Goal: Navigation & Orientation: Find specific page/section

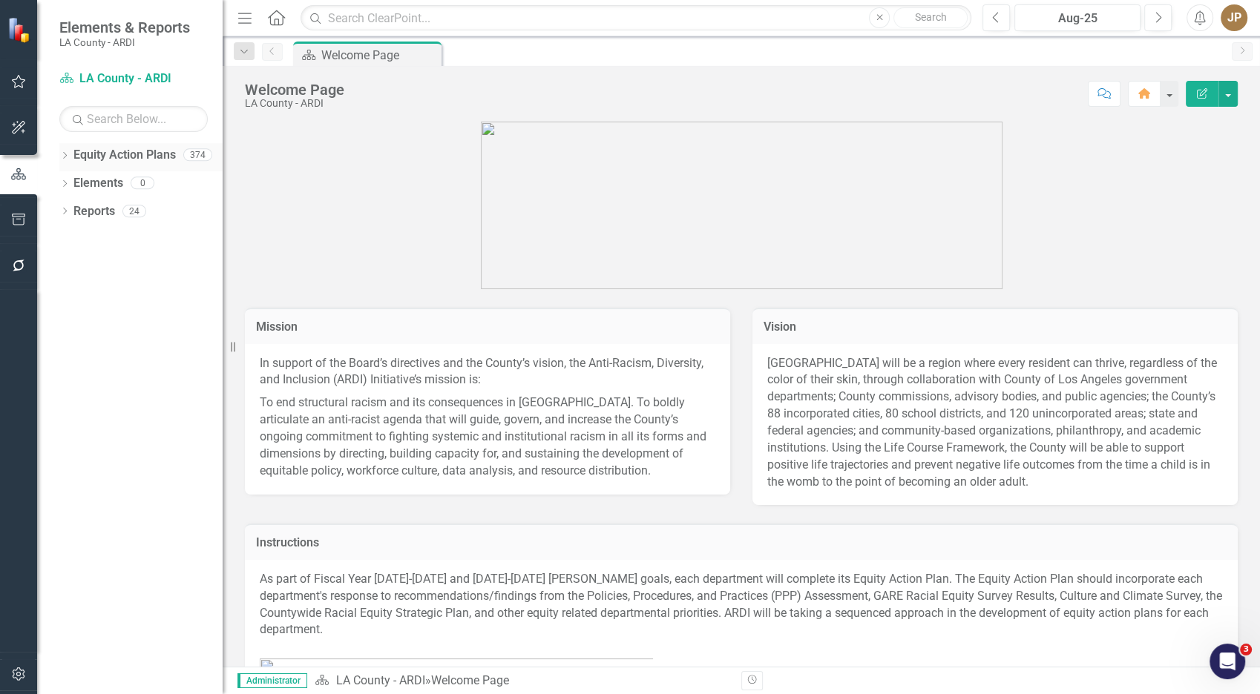
click at [85, 160] on link "Equity Action Plans" at bounding box center [124, 155] width 102 height 17
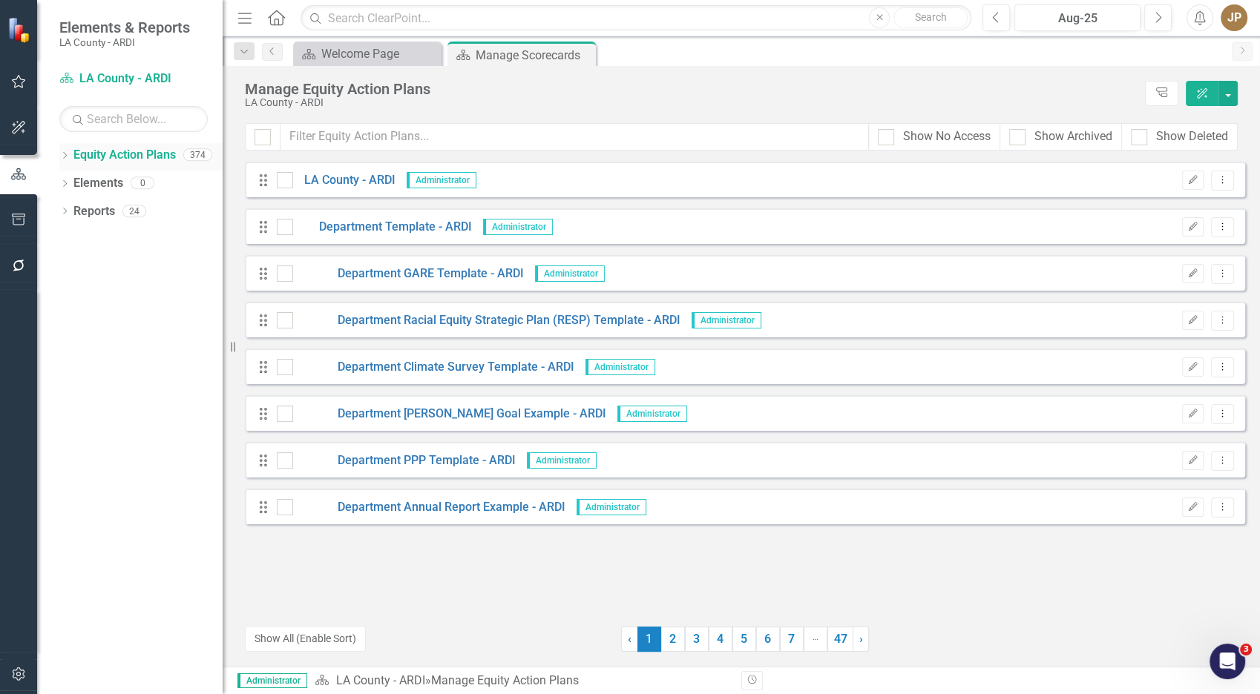
click at [67, 156] on icon "Dropdown" at bounding box center [64, 157] width 10 height 8
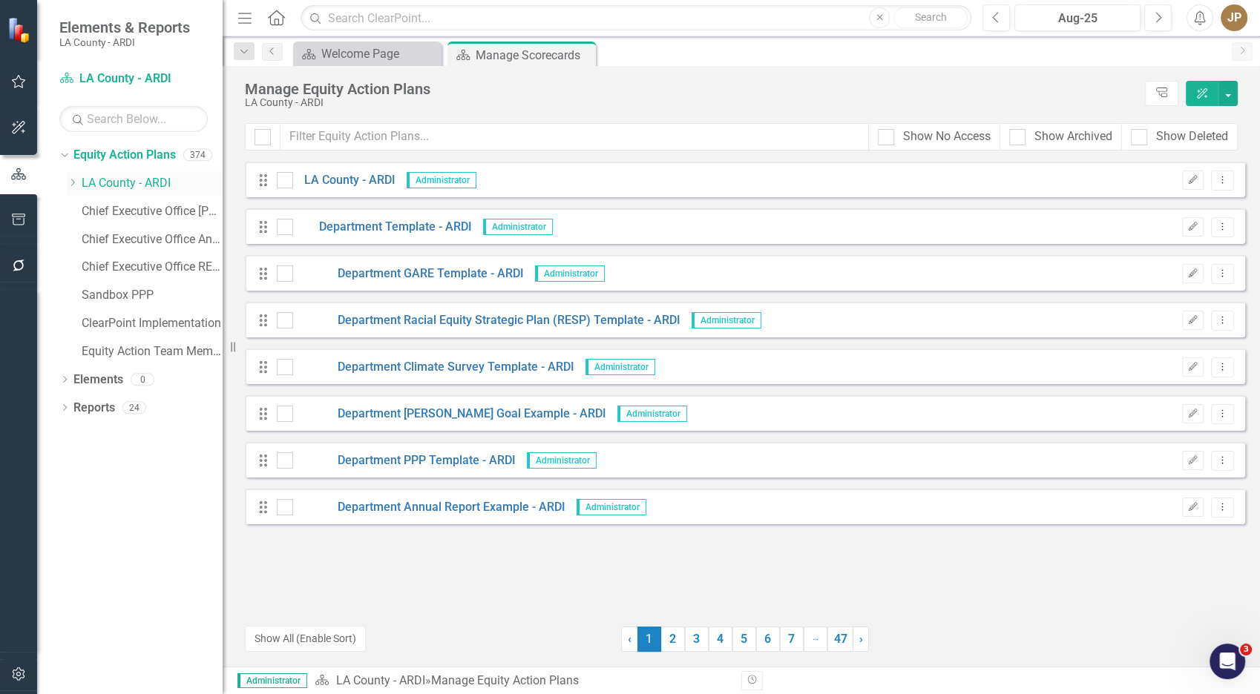
click at [128, 181] on link "LA County - ARDI" at bounding box center [152, 183] width 141 height 17
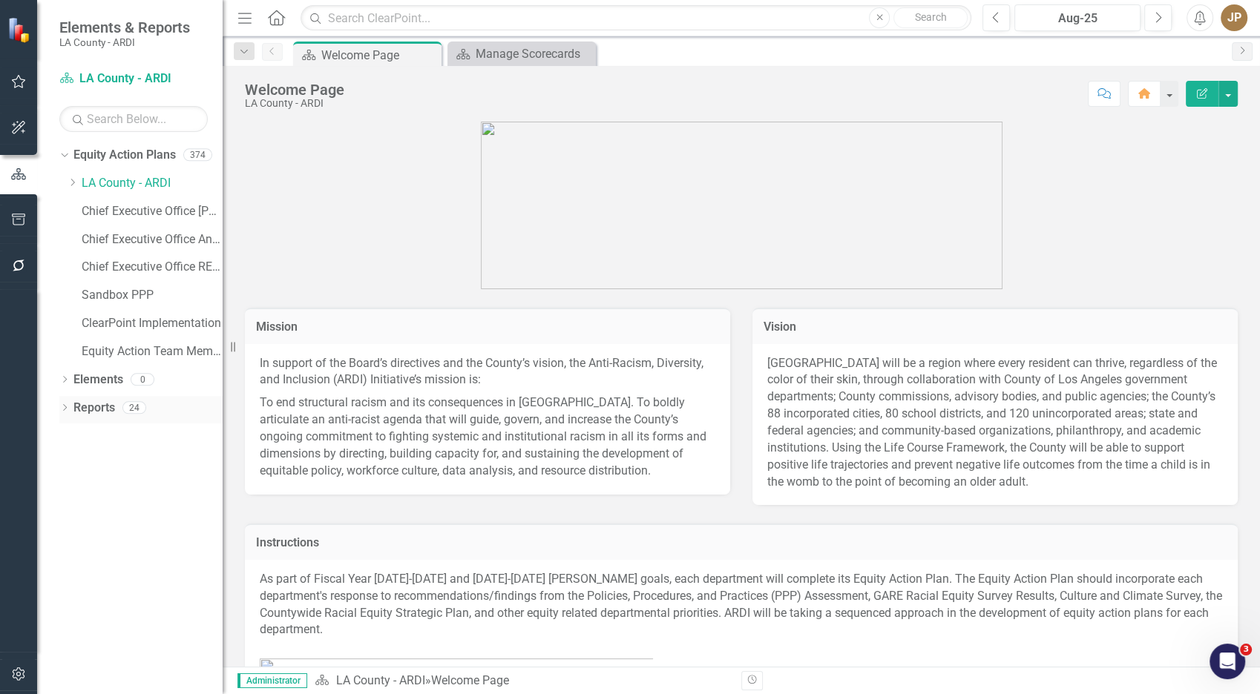
click at [91, 412] on link "Reports" at bounding box center [94, 408] width 42 height 17
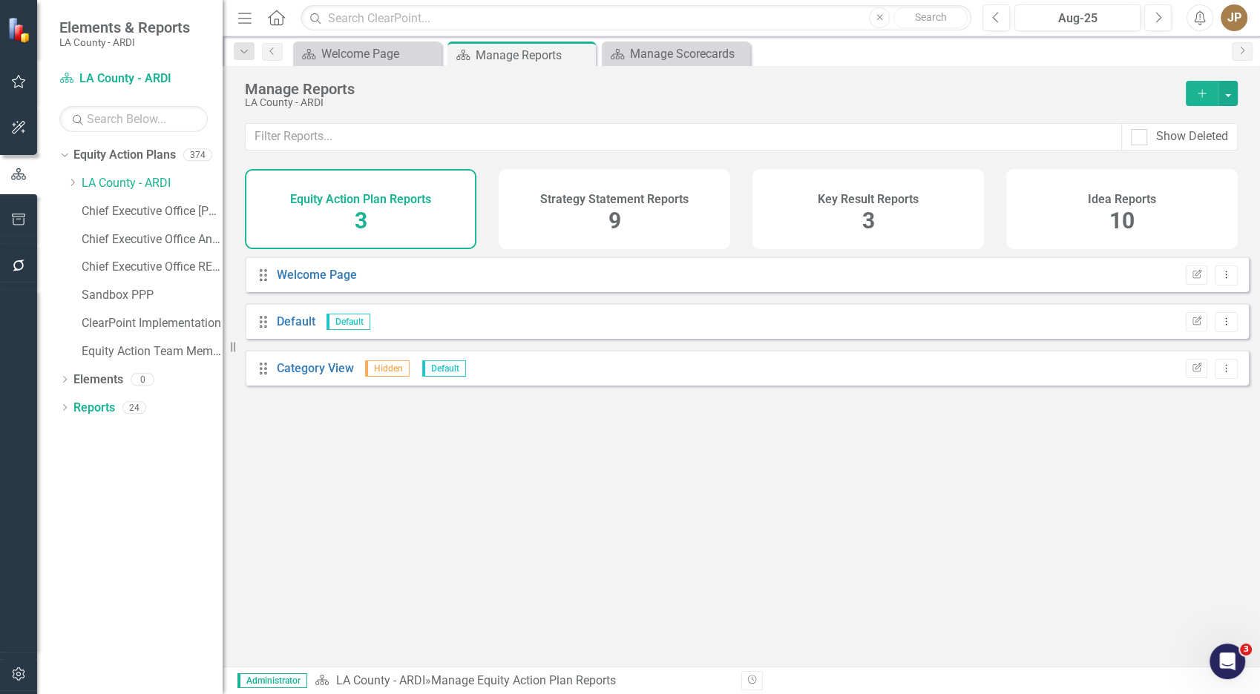
click at [944, 211] on div "Key Result Reports 3" at bounding box center [867, 209] width 231 height 80
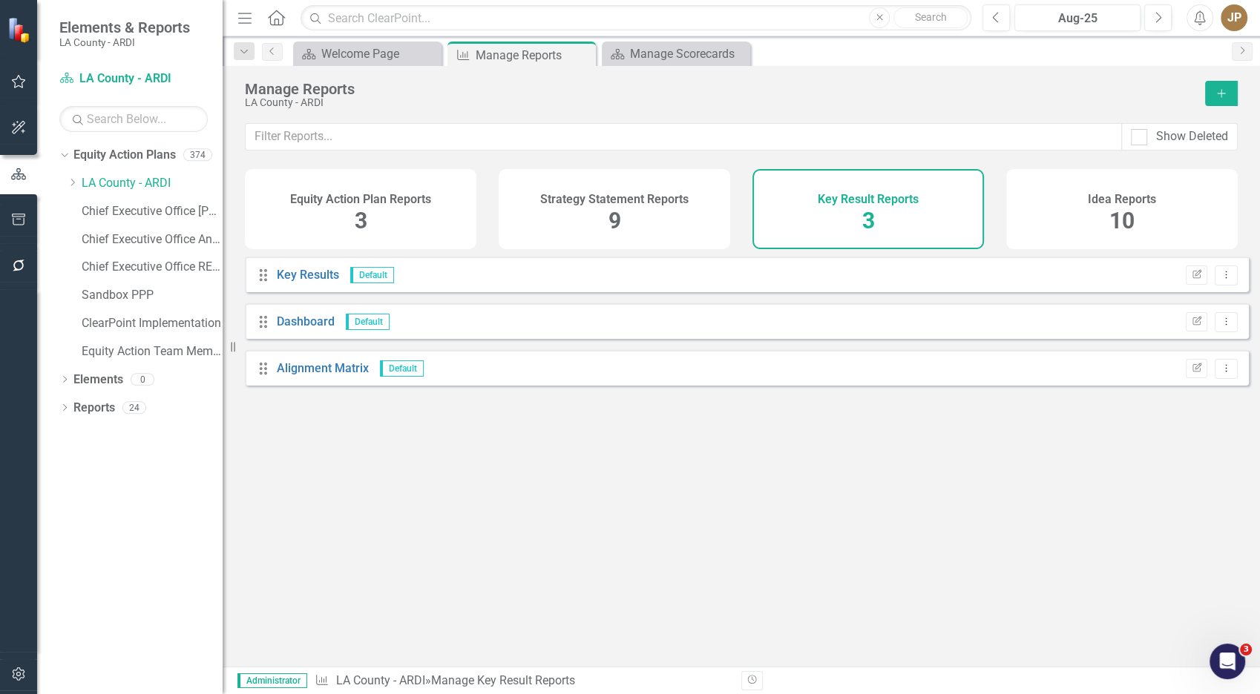
click at [669, 210] on div "Strategy Statement Reports 9" at bounding box center [614, 209] width 231 height 80
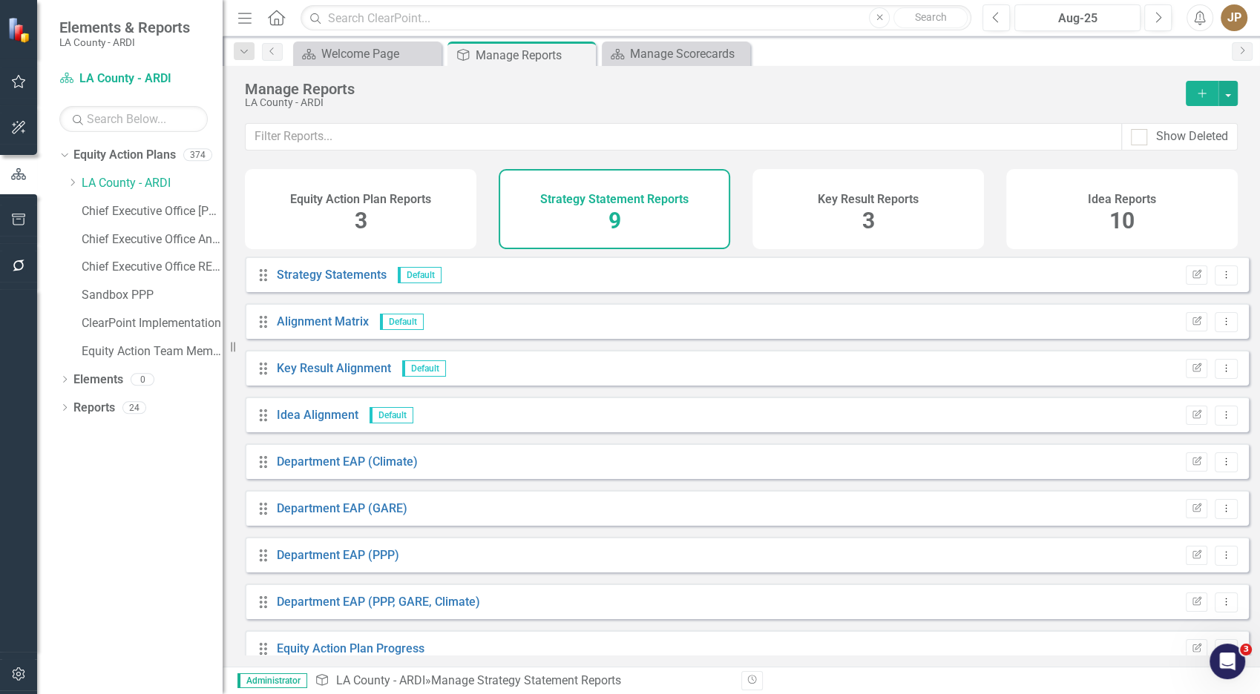
click at [1071, 209] on div "Idea Reports 10" at bounding box center [1121, 209] width 231 height 80
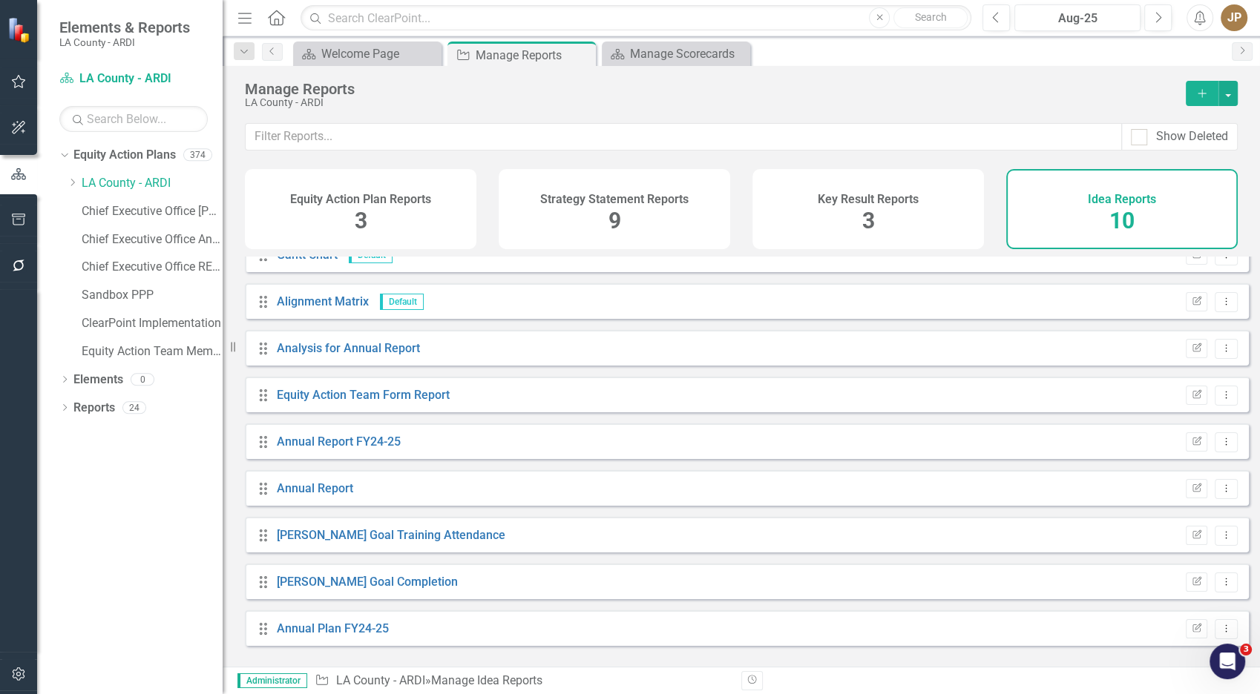
scroll to position [68, 0]
click at [361, 447] on link "Annual Report FY24-25" at bounding box center [339, 440] width 124 height 14
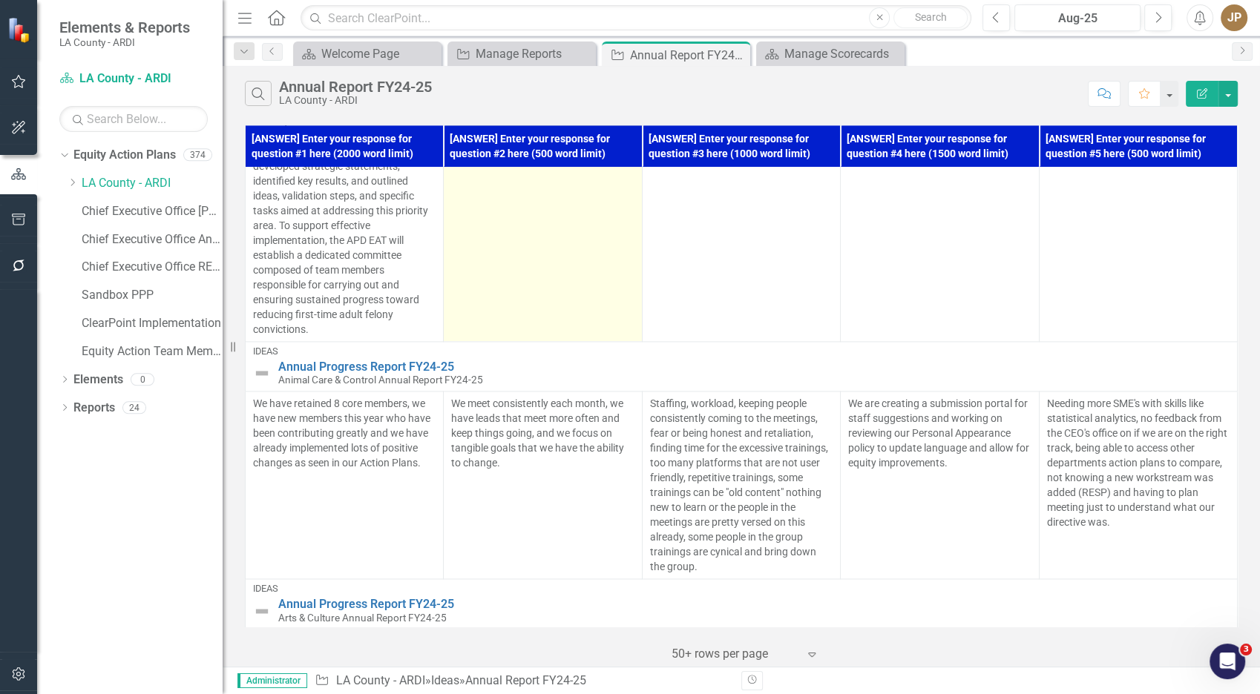
scroll to position [13519, 0]
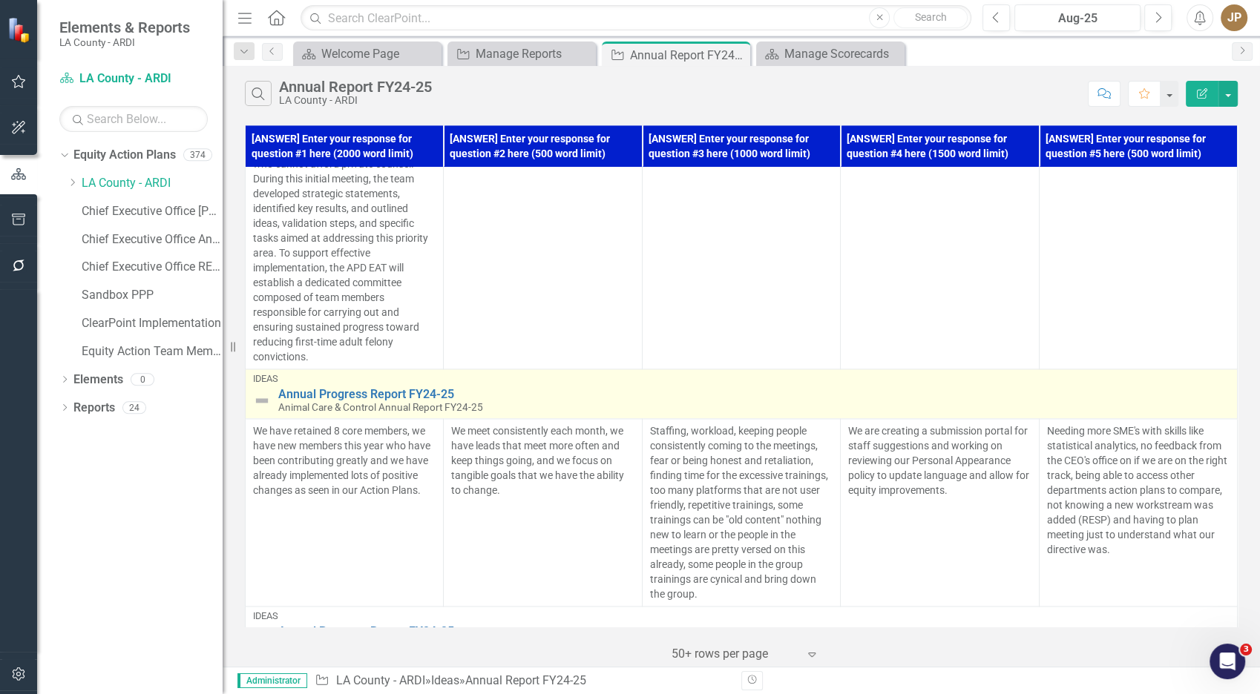
click at [599, 414] on div "Annual Progress Report FY24-25 Animal Care & Control Annual Report FY24-25" at bounding box center [753, 401] width 951 height 26
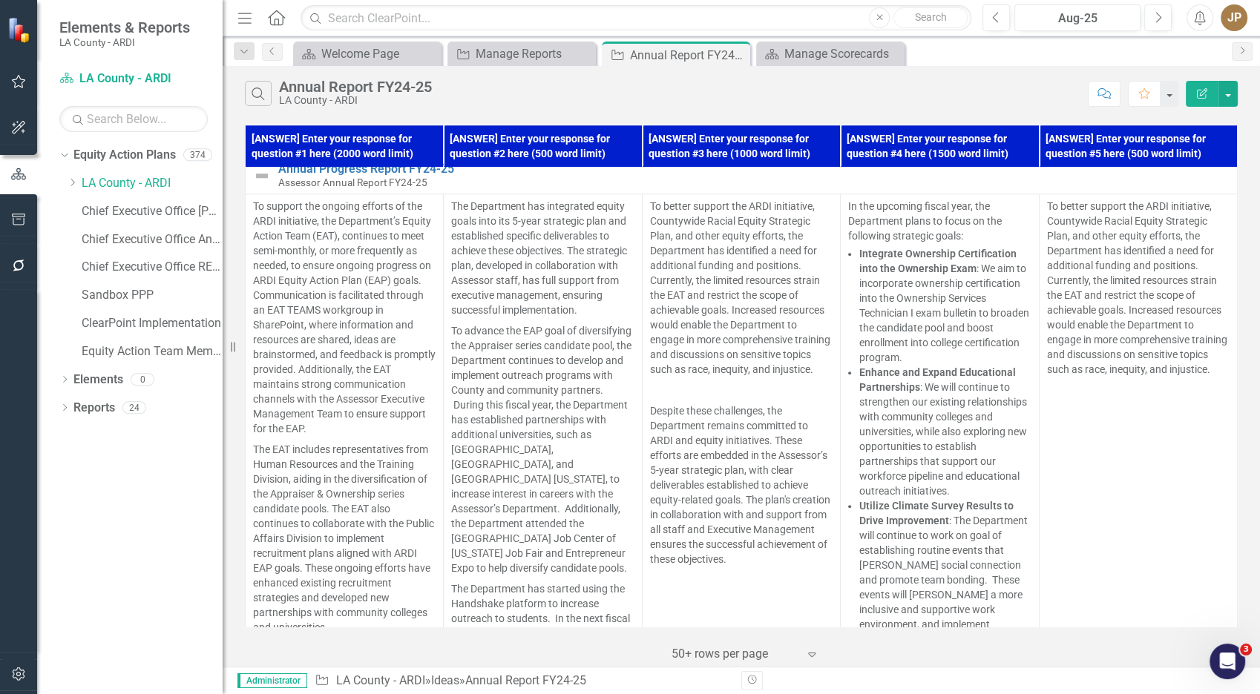
scroll to position [18524, 0]
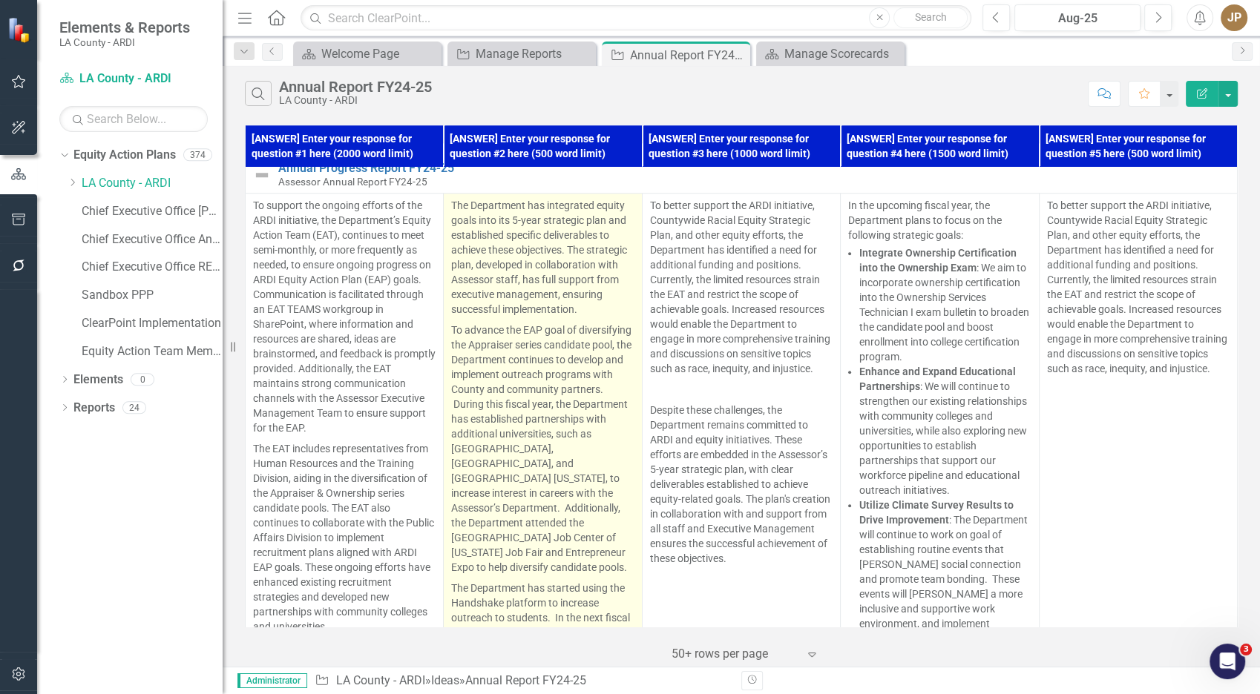
click at [468, 320] on p "The Department has integrated equity goals into its 5-year strategic plan and e…" at bounding box center [542, 259] width 183 height 122
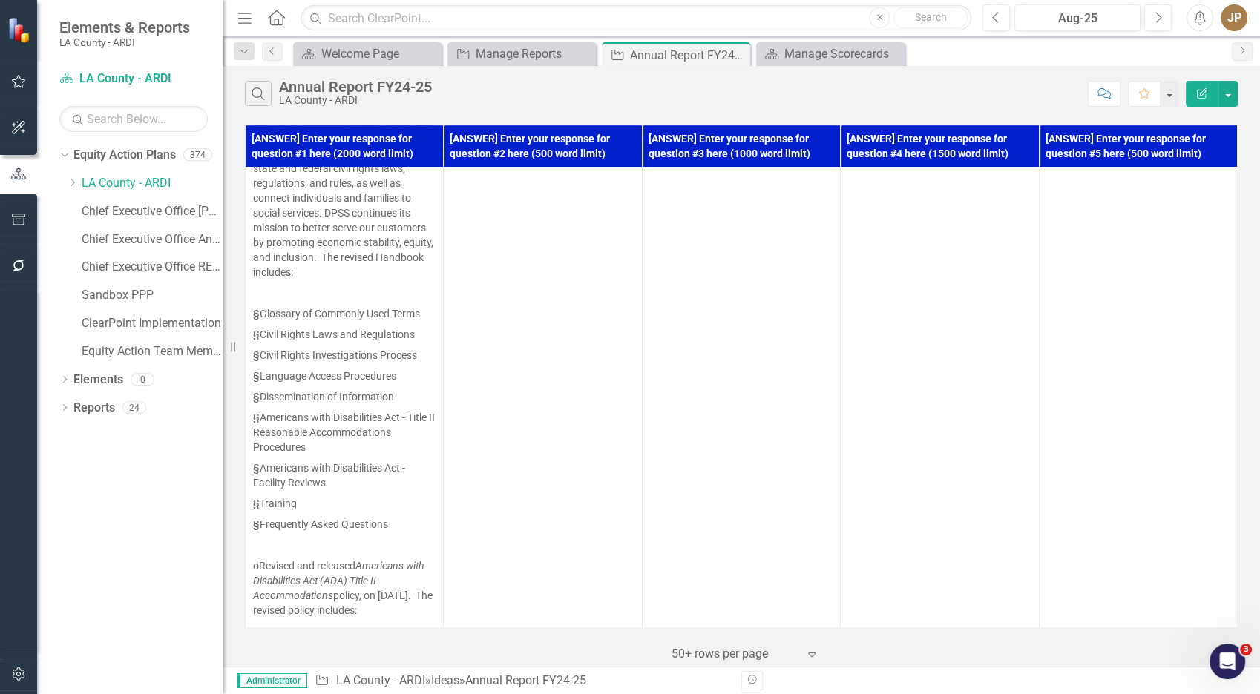
scroll to position [97094, 0]
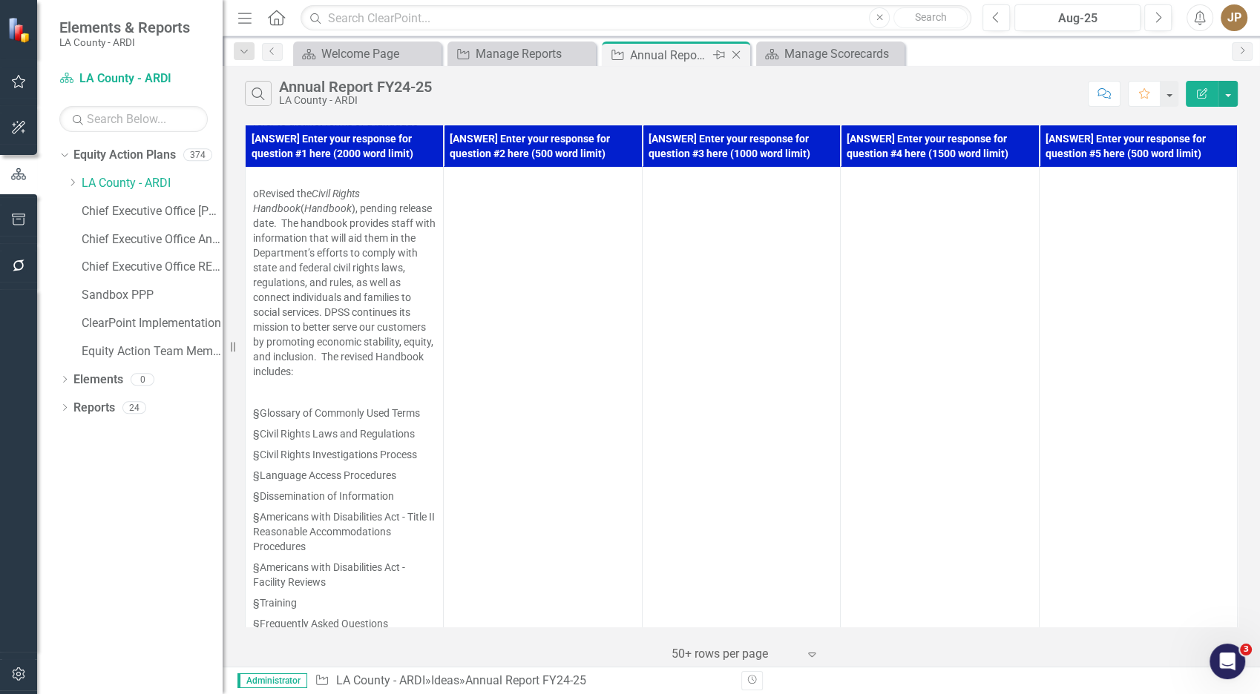
click at [741, 54] on icon "Close" at bounding box center [736, 55] width 15 height 12
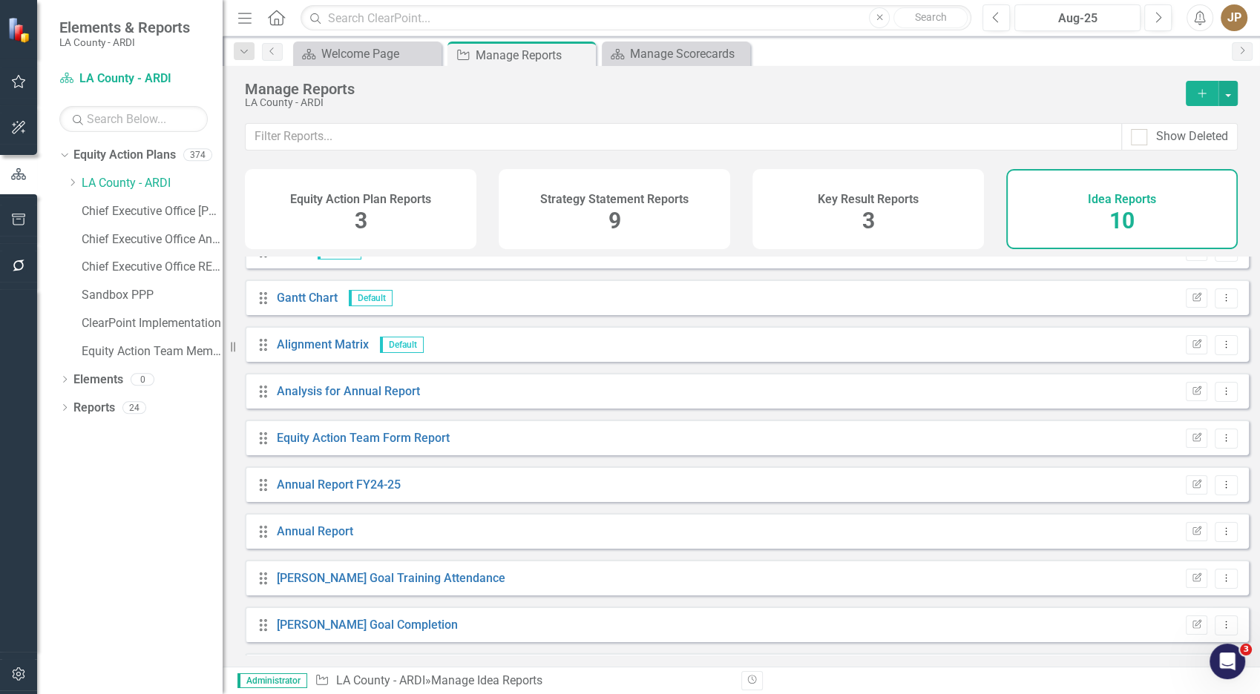
scroll to position [68, 0]
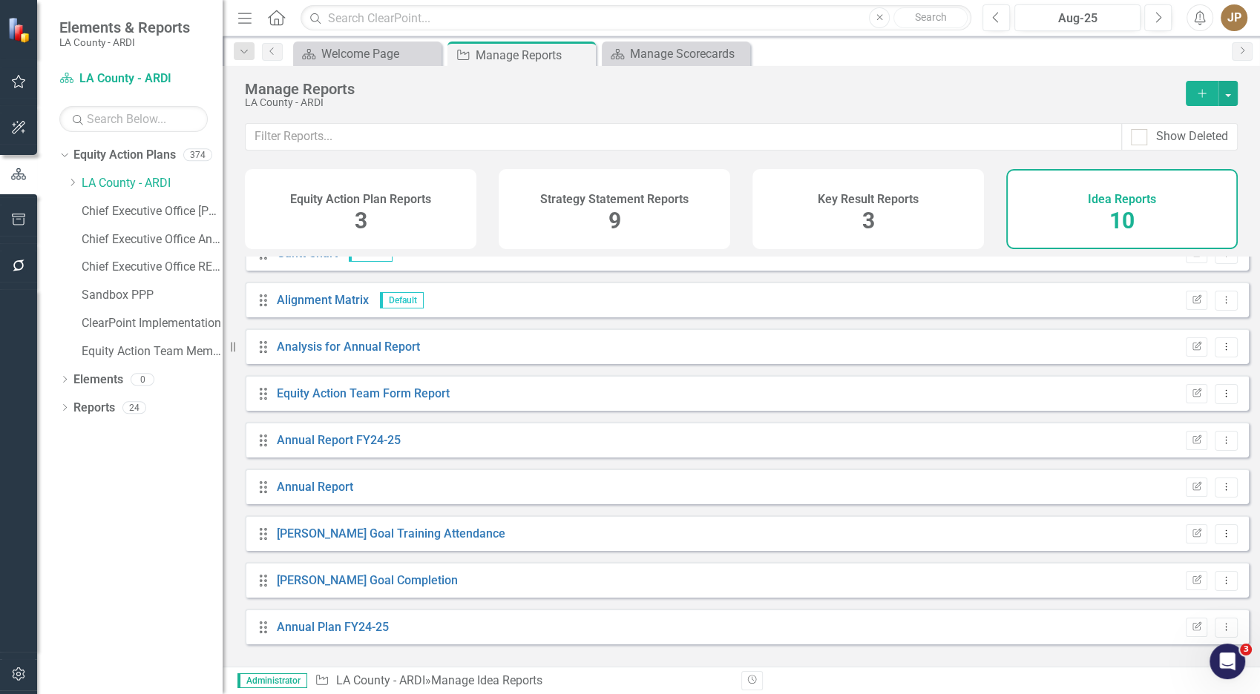
click at [531, 223] on div "Strategy Statement Reports 9" at bounding box center [614, 209] width 231 height 80
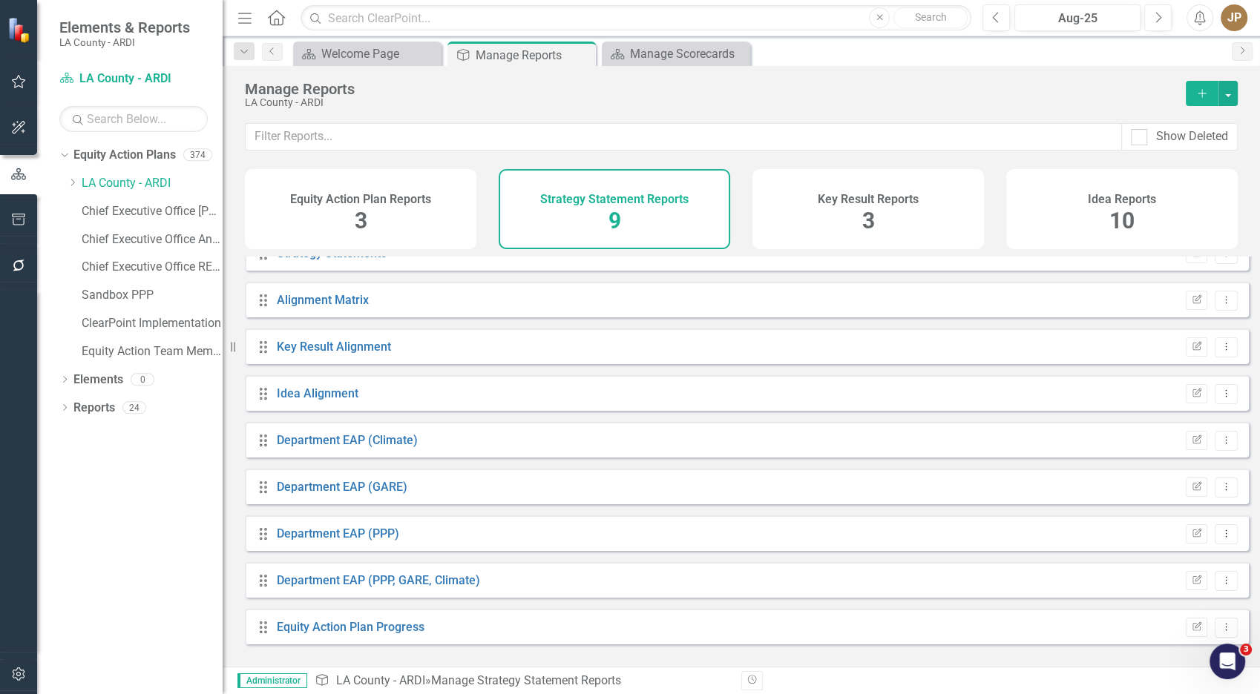
scroll to position [22, 0]
click at [69, 186] on icon "Dropdown" at bounding box center [72, 182] width 11 height 9
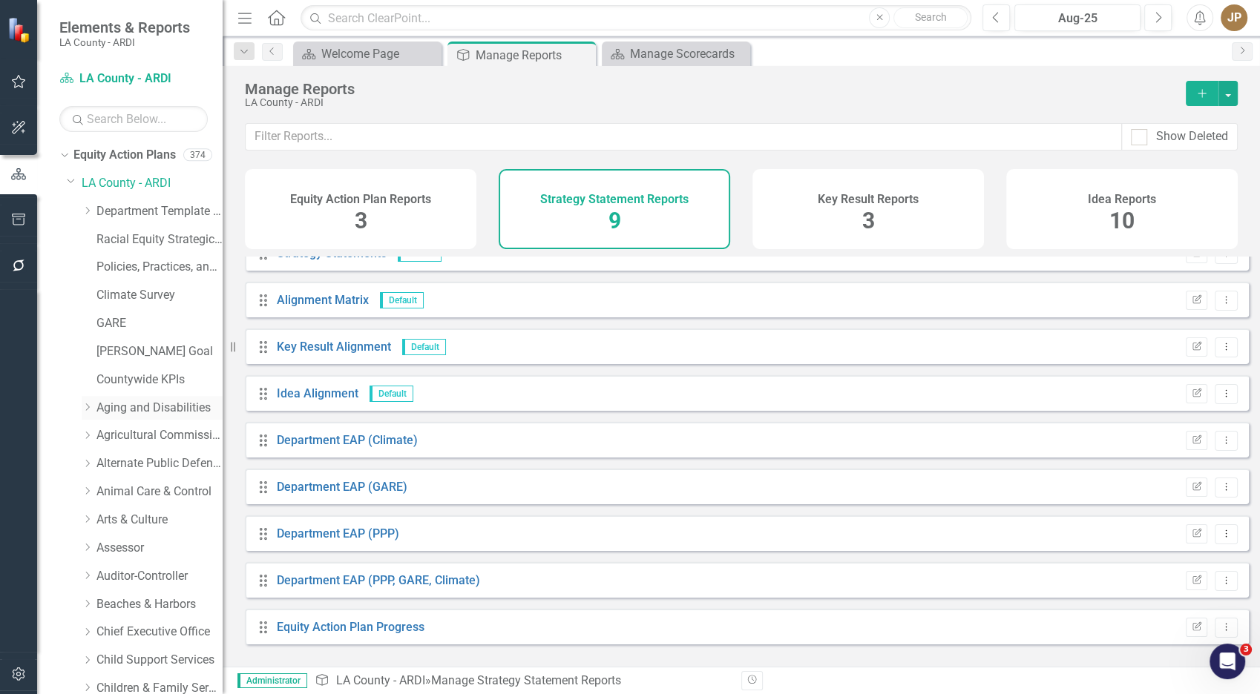
click at [113, 404] on link "Aging and Disabilities" at bounding box center [159, 408] width 126 height 17
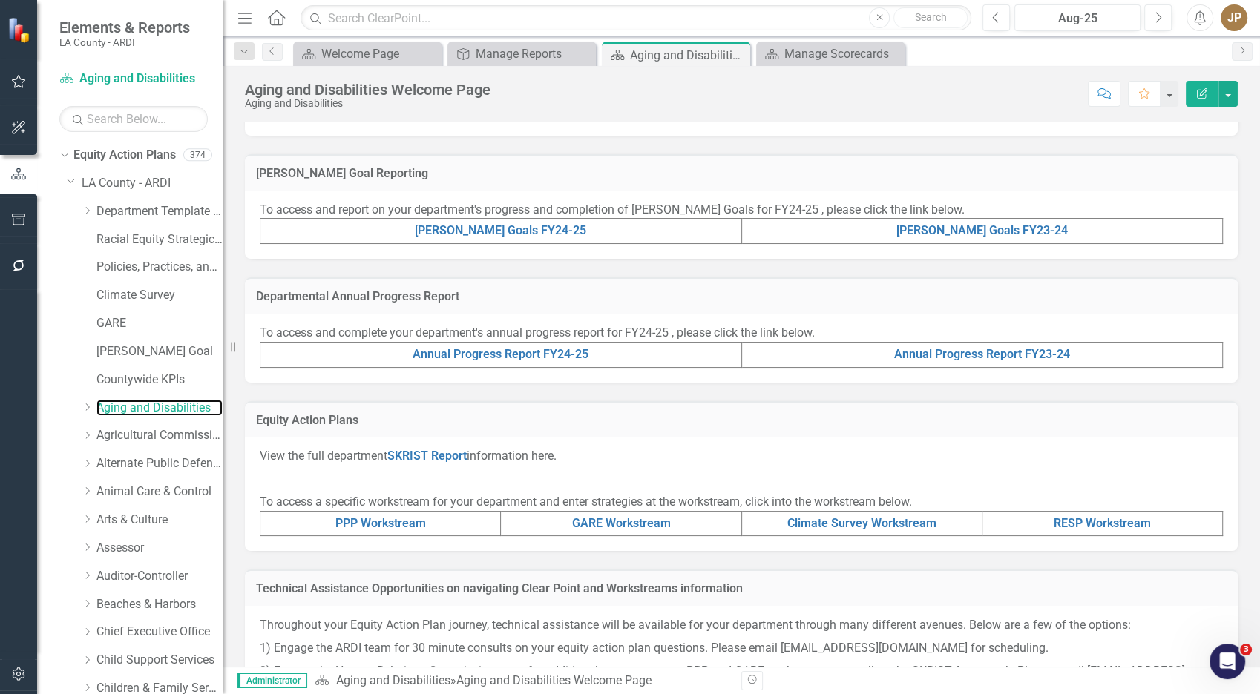
scroll to position [295, 0]
click at [827, 519] on link "Climate Survey Workstream" at bounding box center [861, 522] width 149 height 14
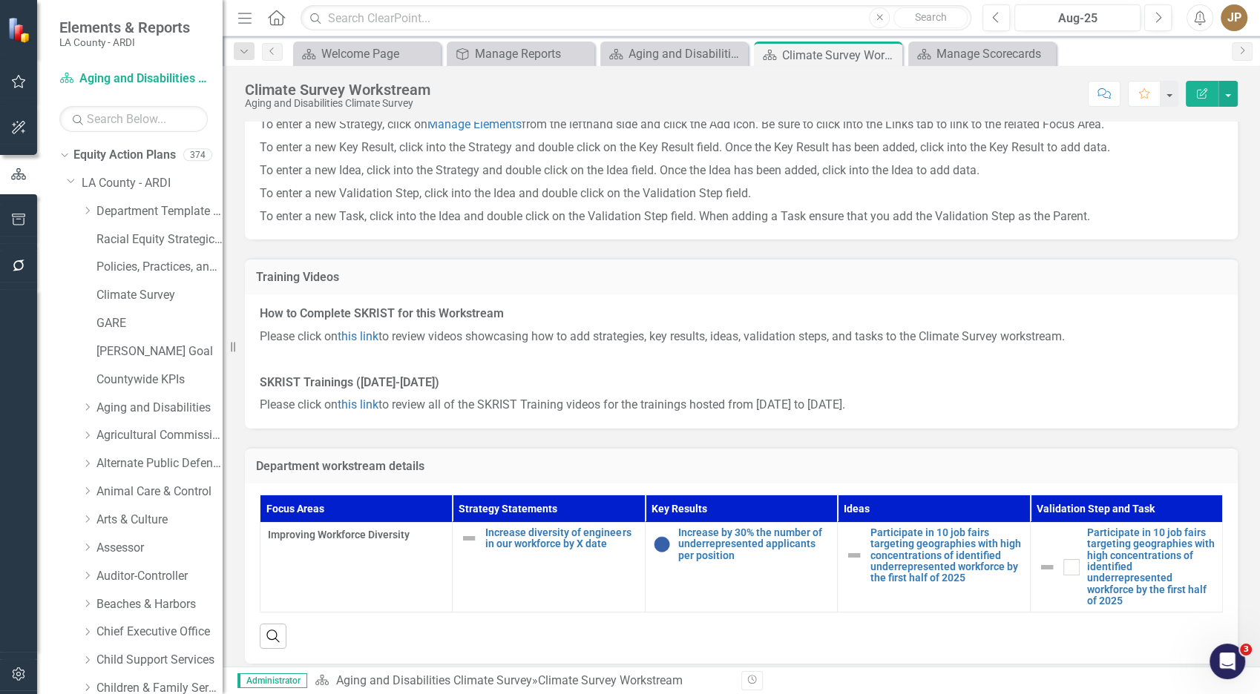
scroll to position [183, 0]
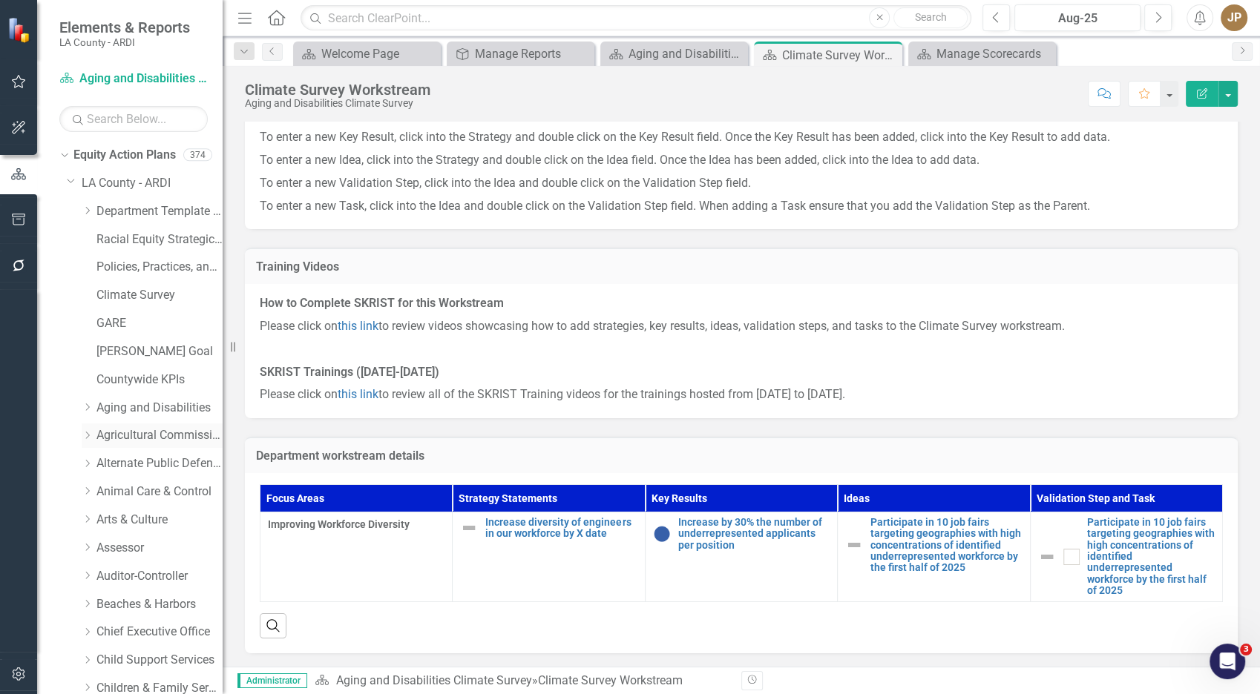
click at [166, 438] on link "Agricultural Commissioner/ Weights & Measures" at bounding box center [159, 435] width 126 height 17
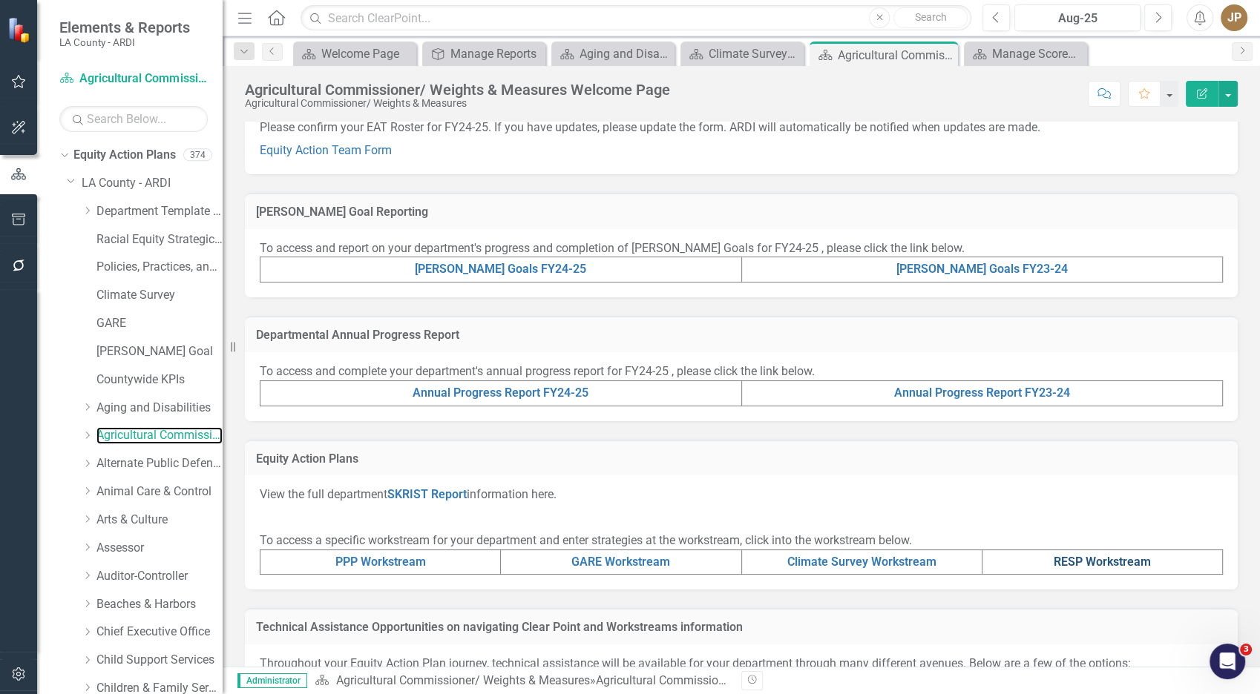
scroll to position [255, 0]
click at [1071, 565] on link "RESP Workstream" at bounding box center [1102, 562] width 97 height 14
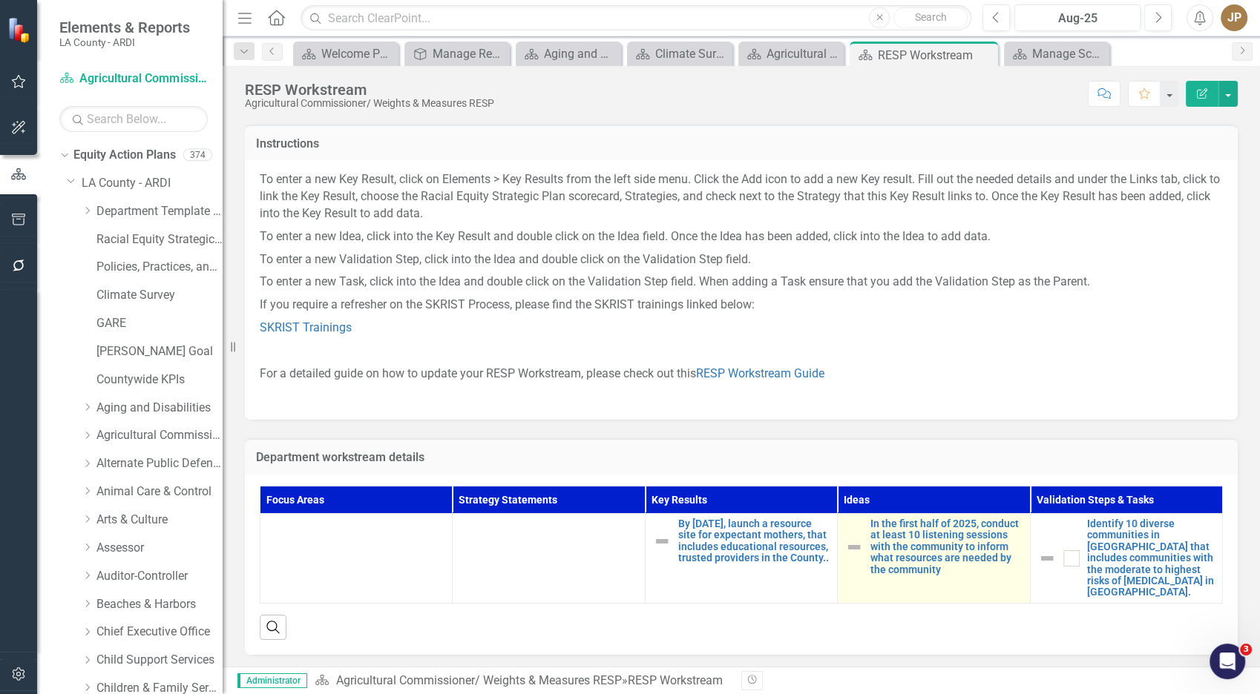
scroll to position [96, 0]
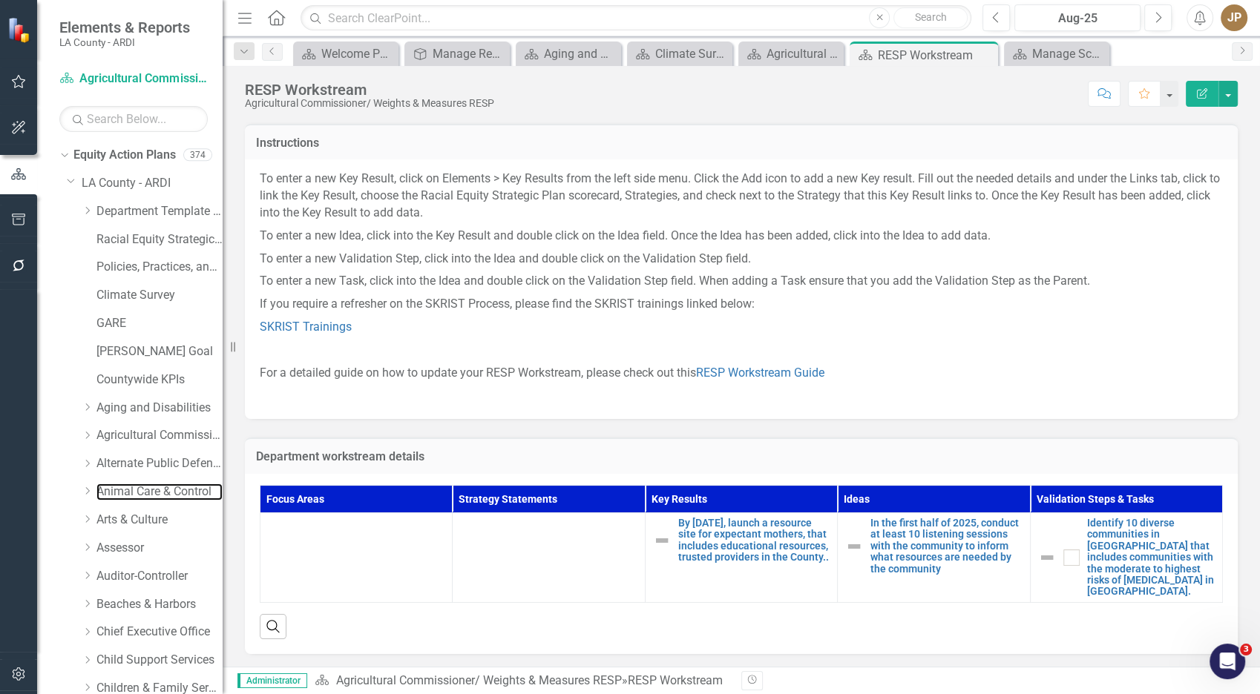
drag, startPoint x: 140, startPoint y: 496, endPoint x: 169, endPoint y: 479, distance: 33.6
click at [140, 497] on link "Animal Care & Control" at bounding box center [159, 492] width 126 height 17
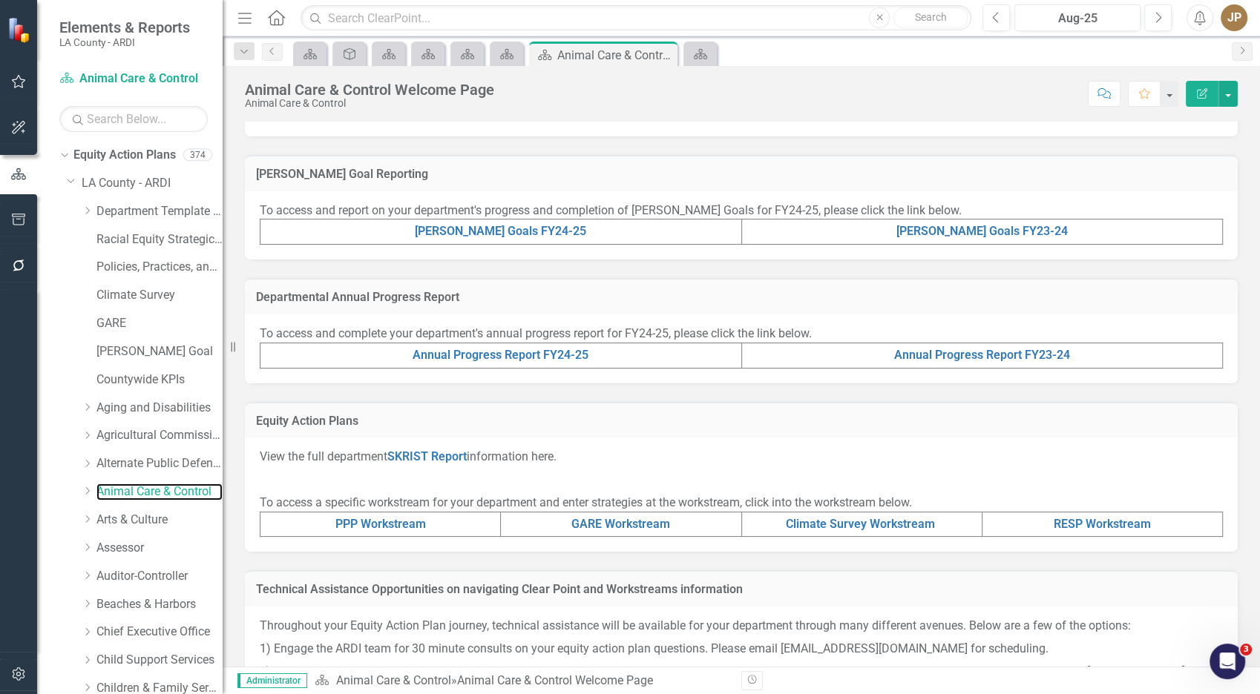
scroll to position [297, 0]
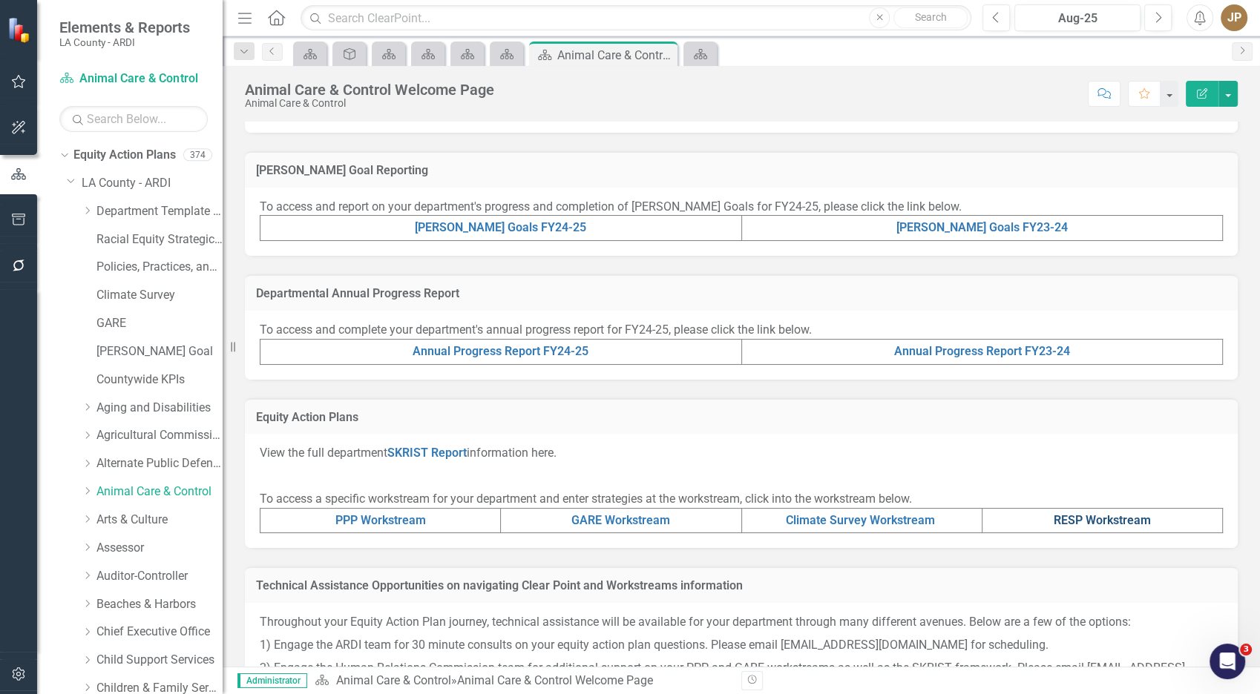
click at [1065, 519] on link "RESP Workstream" at bounding box center [1102, 520] width 97 height 14
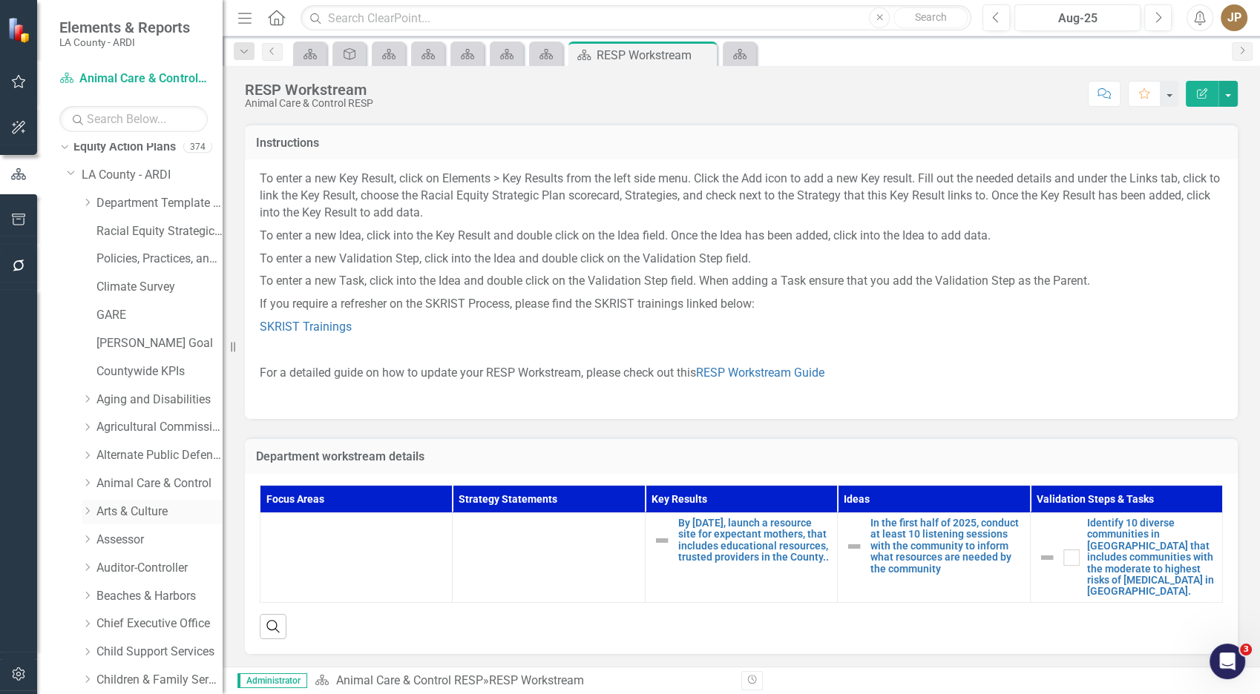
scroll to position [10, 0]
click at [142, 568] on link "Auditor-Controller" at bounding box center [159, 567] width 126 height 17
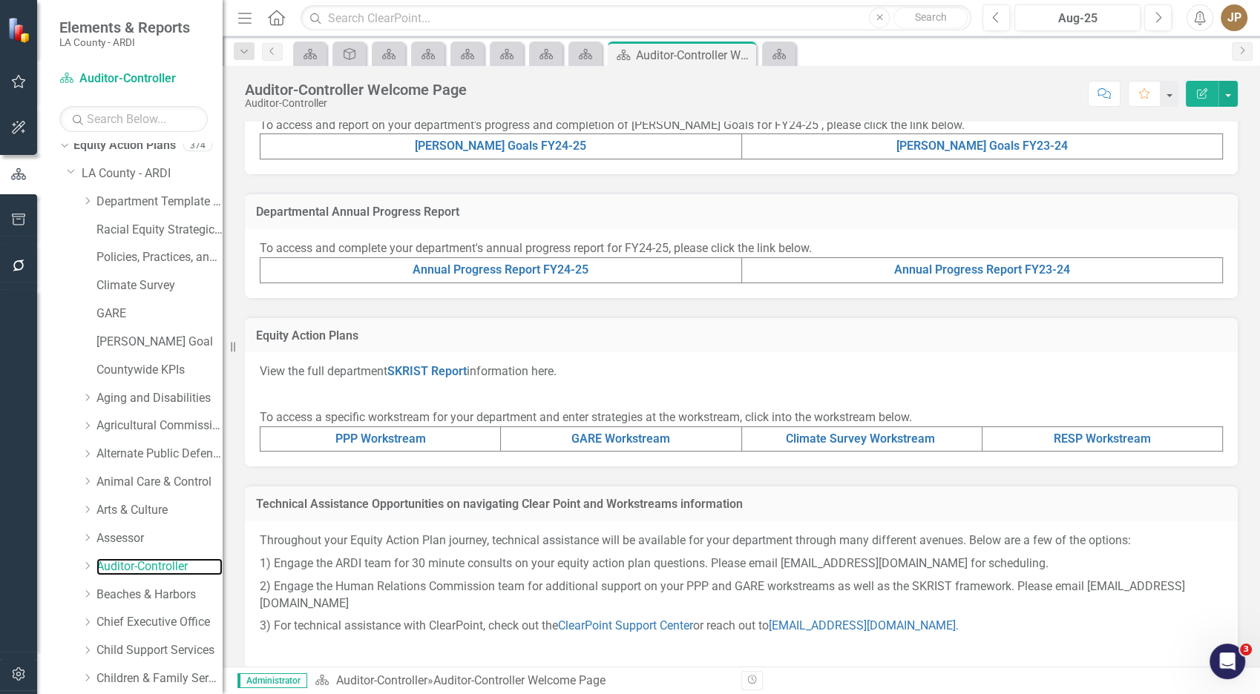
scroll to position [380, 0]
click at [1063, 431] on link "RESP Workstream" at bounding box center [1102, 437] width 97 height 14
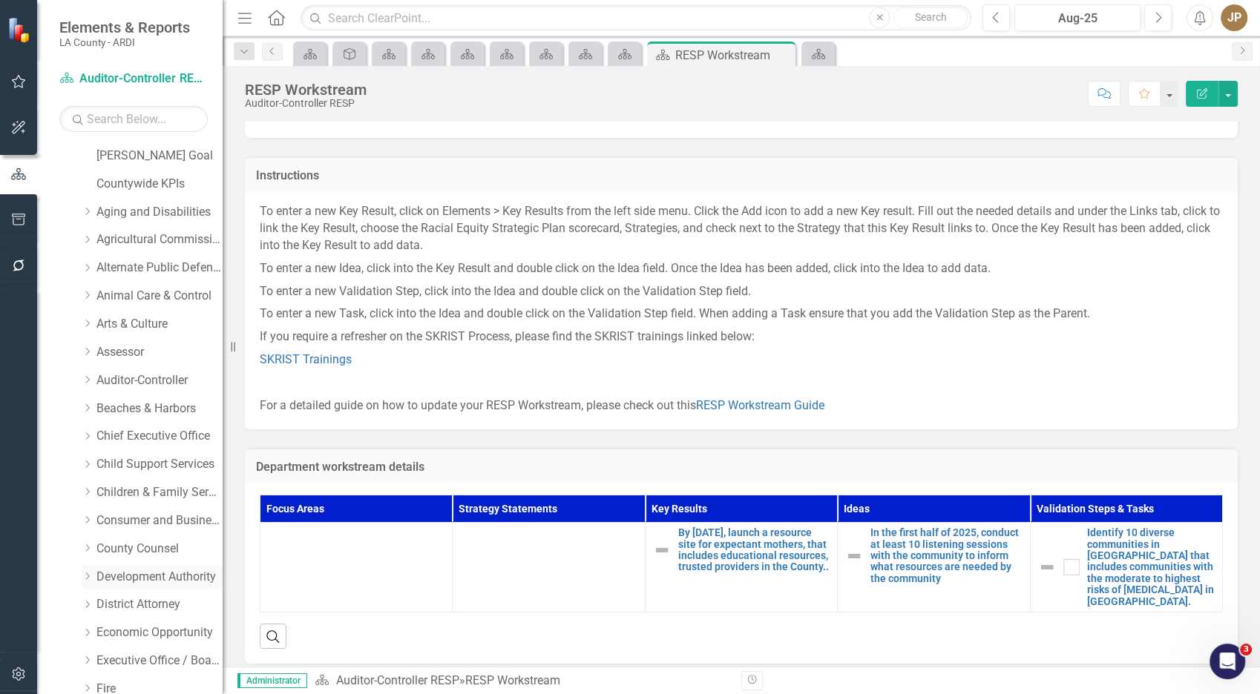
scroll to position [197, 0]
click at [139, 602] on link "District Attorney" at bounding box center [159, 603] width 126 height 17
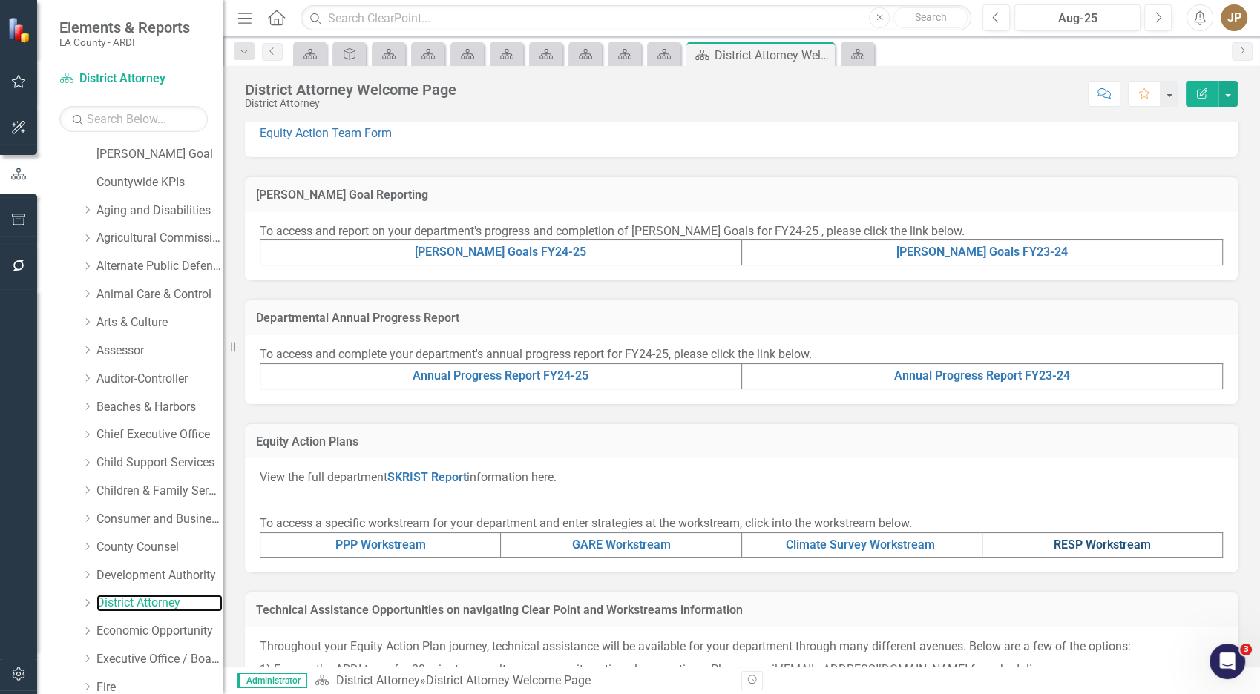
scroll to position [273, 0]
click at [1071, 548] on link "RESP Workstream" at bounding box center [1102, 544] width 97 height 14
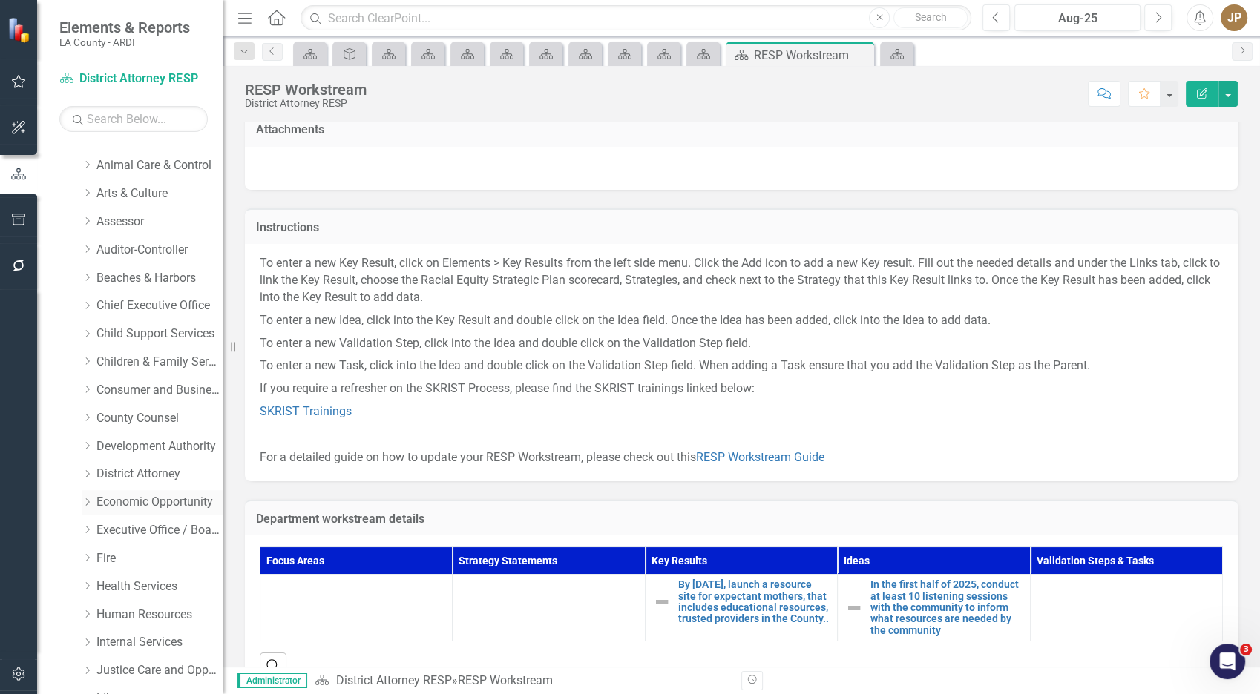
scroll to position [326, 0]
click at [150, 499] on link "Economic Opportunity" at bounding box center [159, 502] width 126 height 17
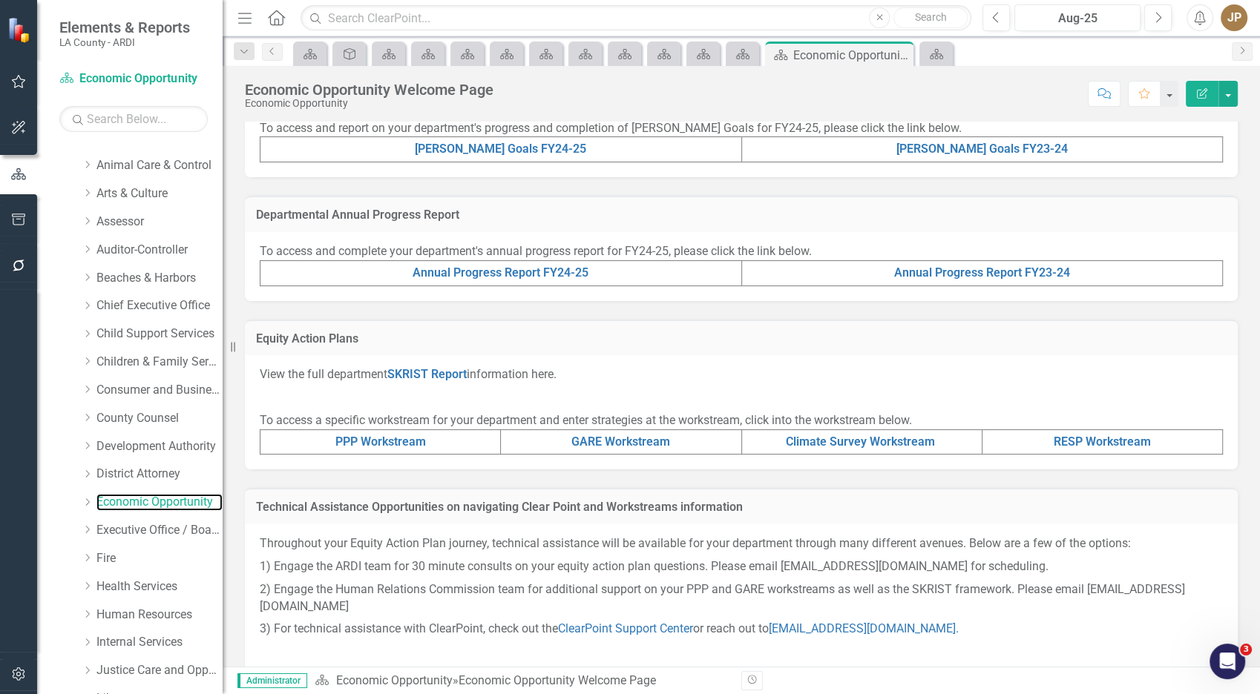
scroll to position [380, 0]
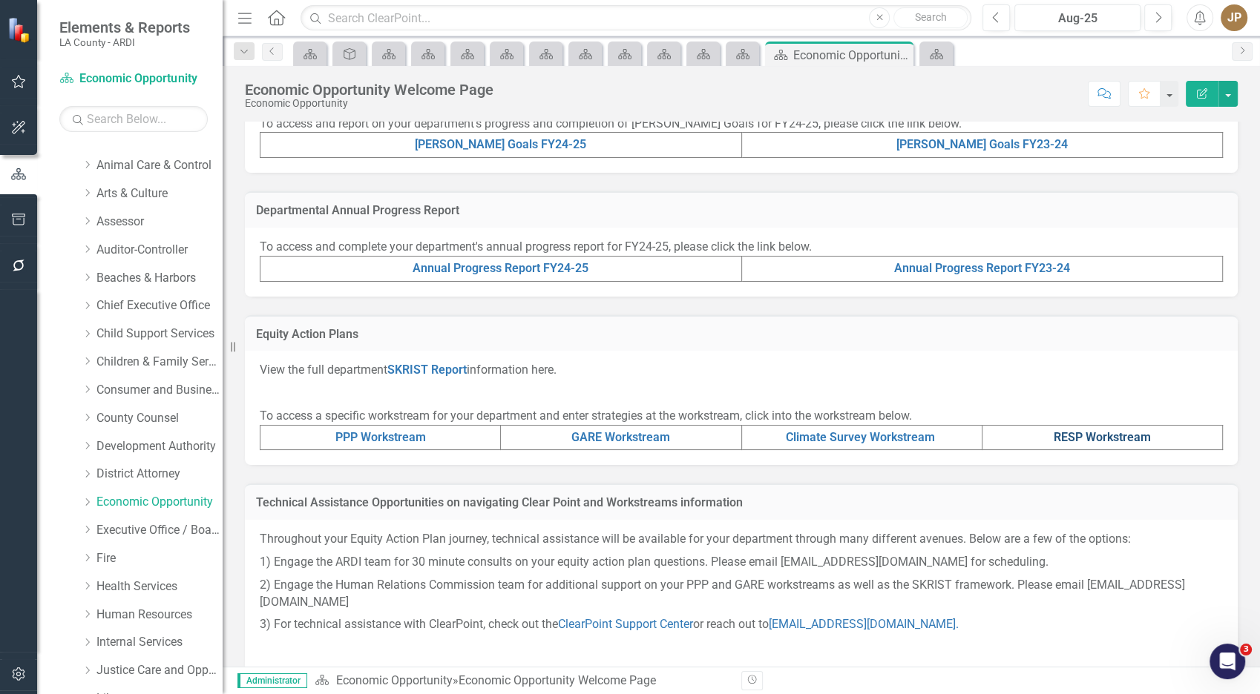
click at [1071, 439] on link "RESP Workstream" at bounding box center [1102, 437] width 97 height 14
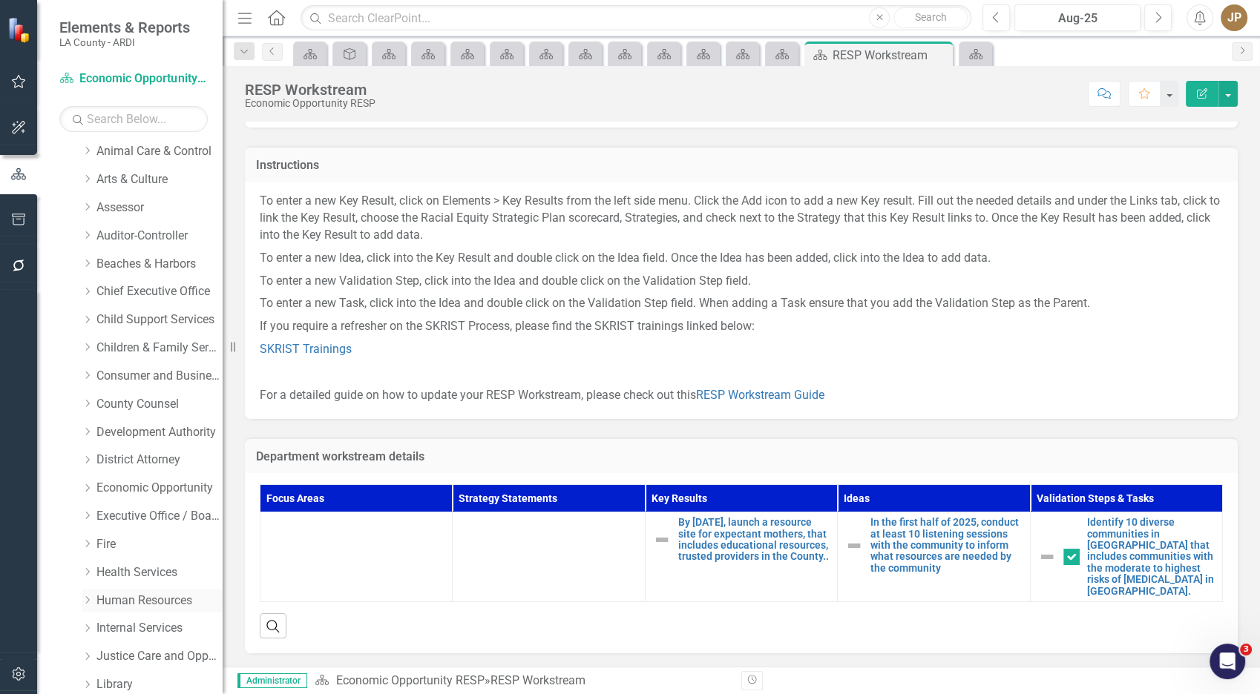
scroll to position [342, 0]
click at [154, 597] on link "Human Resources" at bounding box center [159, 599] width 126 height 17
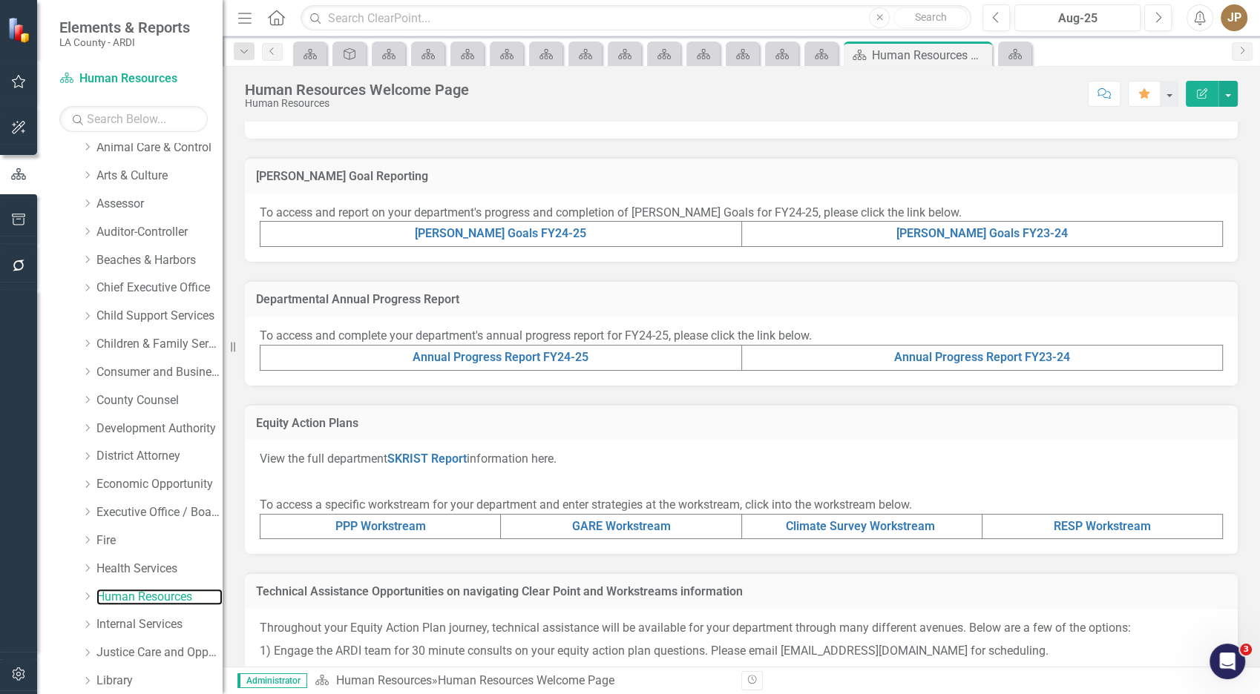
scroll to position [291, 0]
click at [1068, 530] on link "RESP Workstream" at bounding box center [1102, 526] width 97 height 14
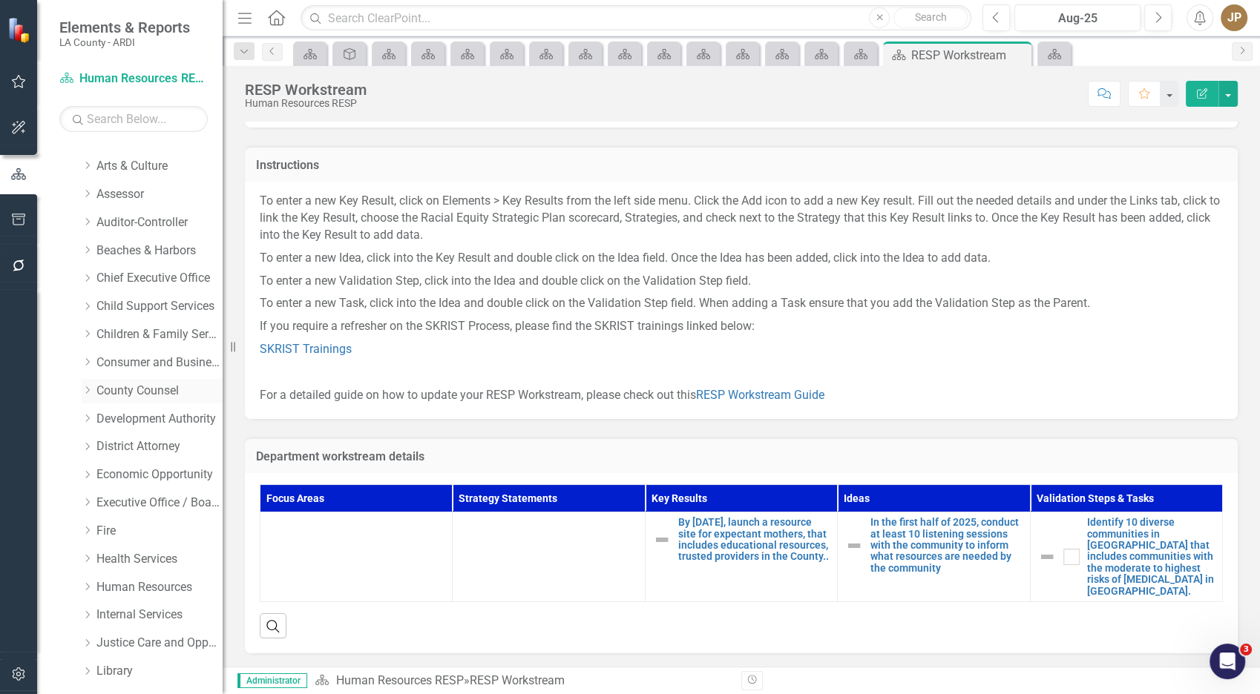
scroll to position [355, 0]
click at [112, 620] on link "Internal Services" at bounding box center [159, 614] width 126 height 17
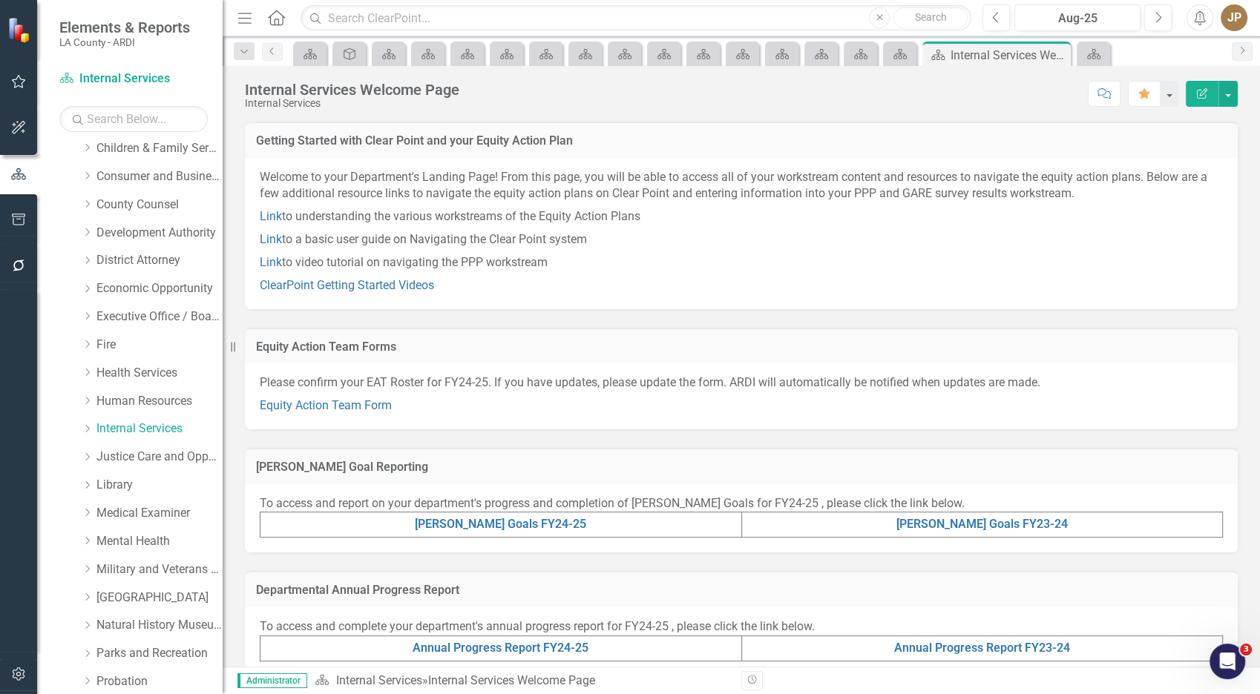
scroll to position [551, 0]
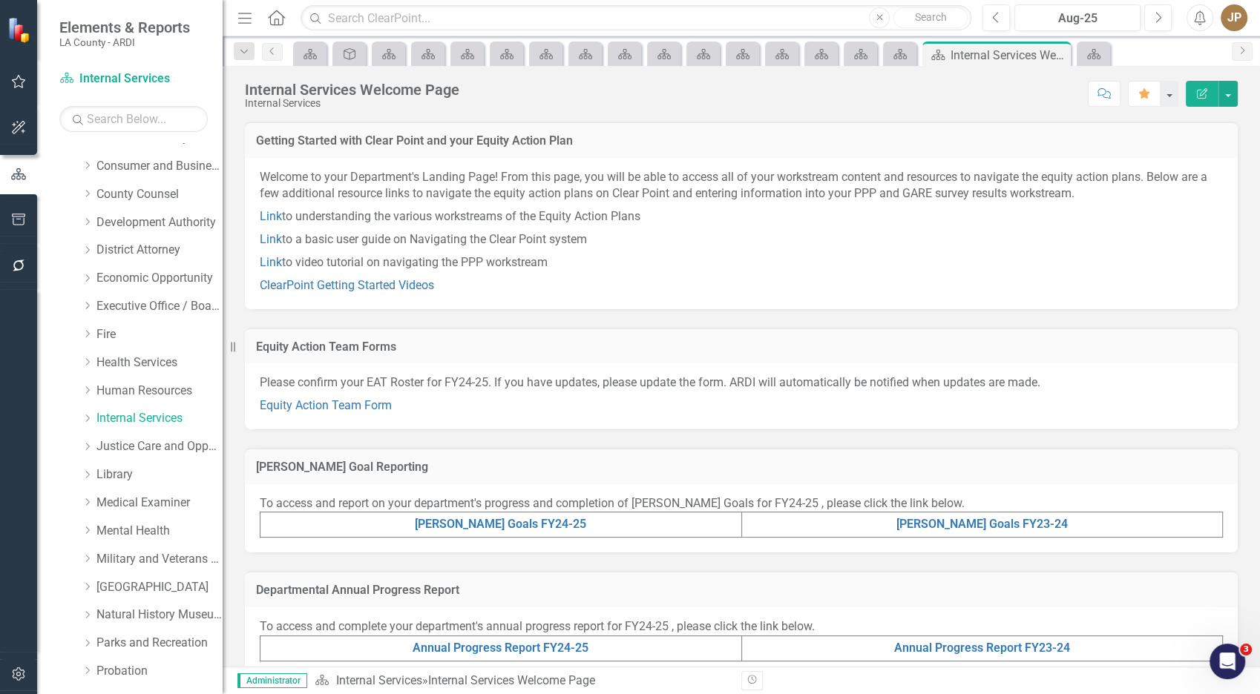
click at [992, 431] on div "[PERSON_NAME] Goal Reporting To access and report on your department's progress…" at bounding box center [741, 491] width 1015 height 123
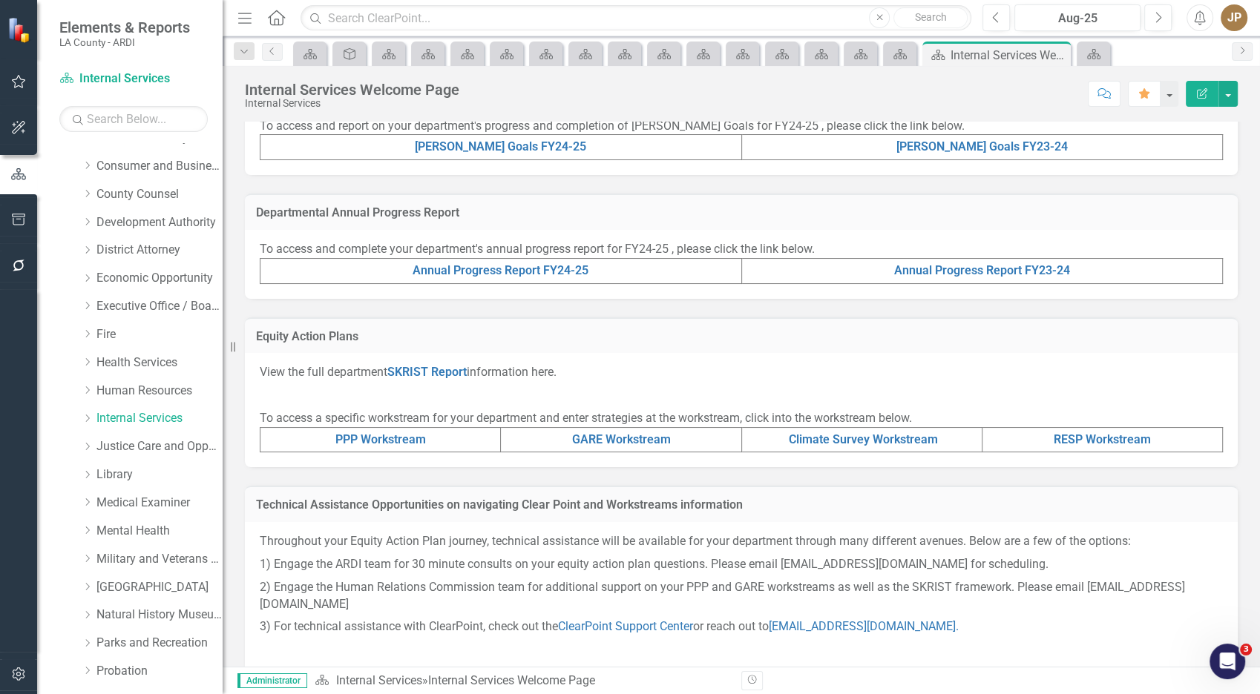
scroll to position [380, 0]
click at [1099, 433] on link "RESP Workstream" at bounding box center [1102, 437] width 97 height 14
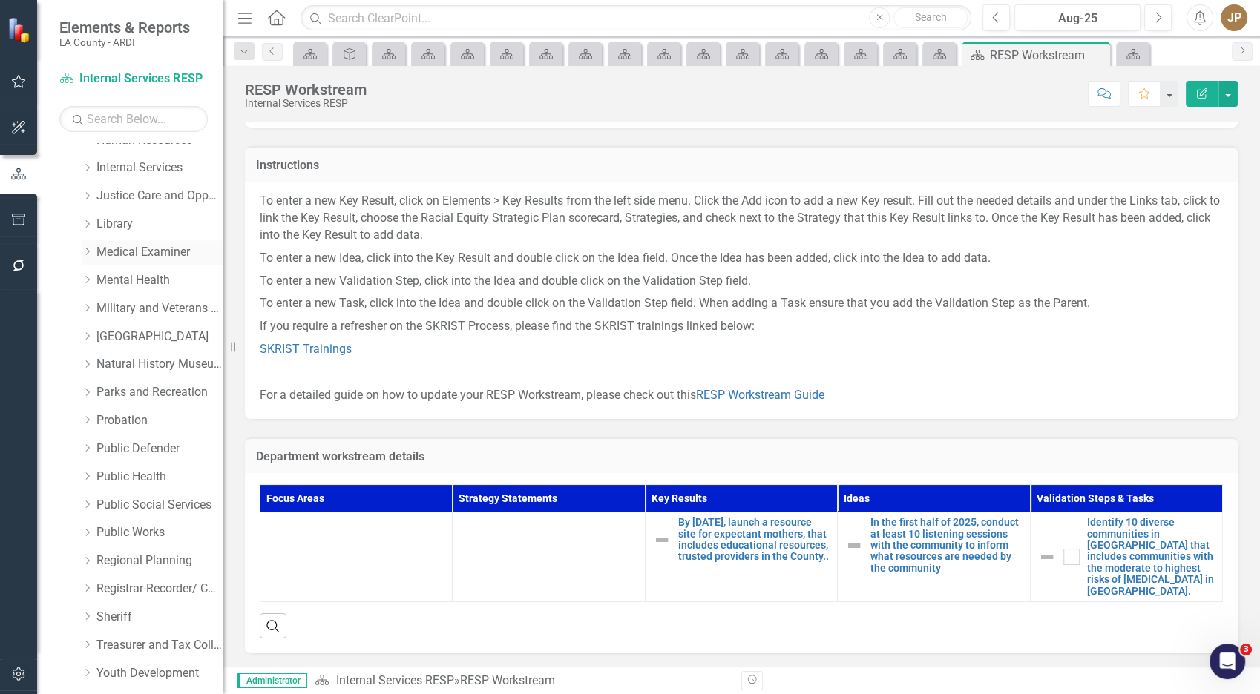
scroll to position [802, 0]
click at [144, 257] on link "Medical Examiner" at bounding box center [159, 251] width 126 height 17
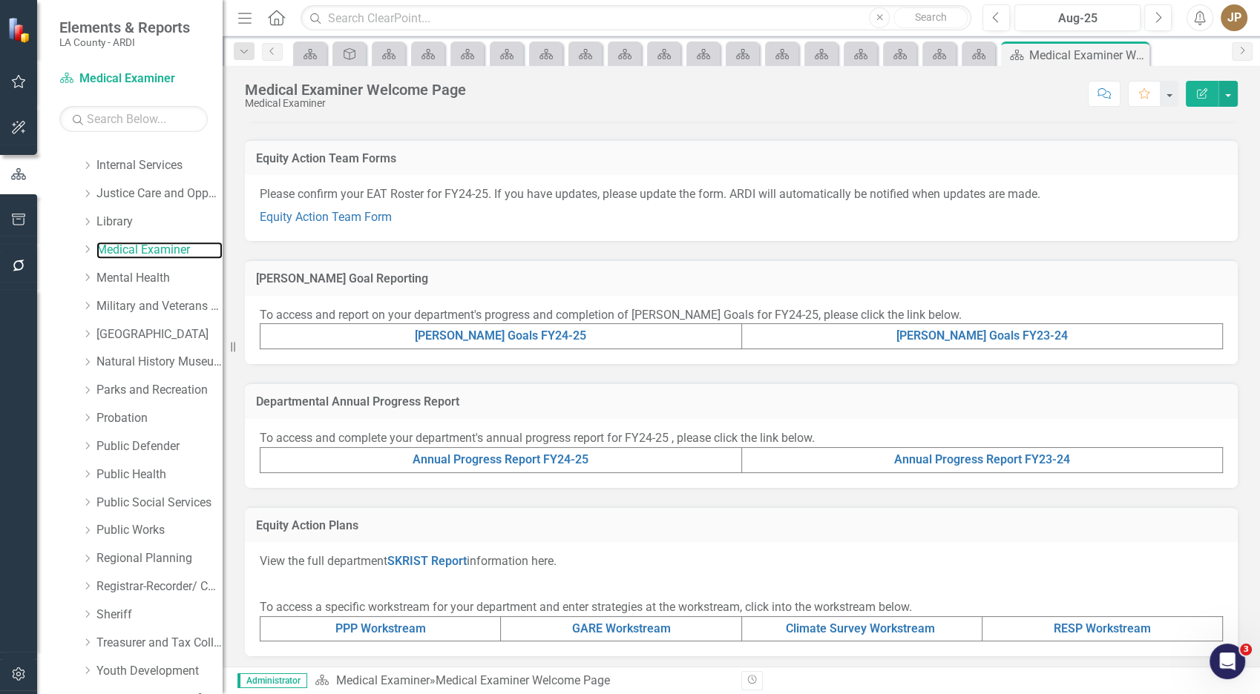
scroll to position [380, 0]
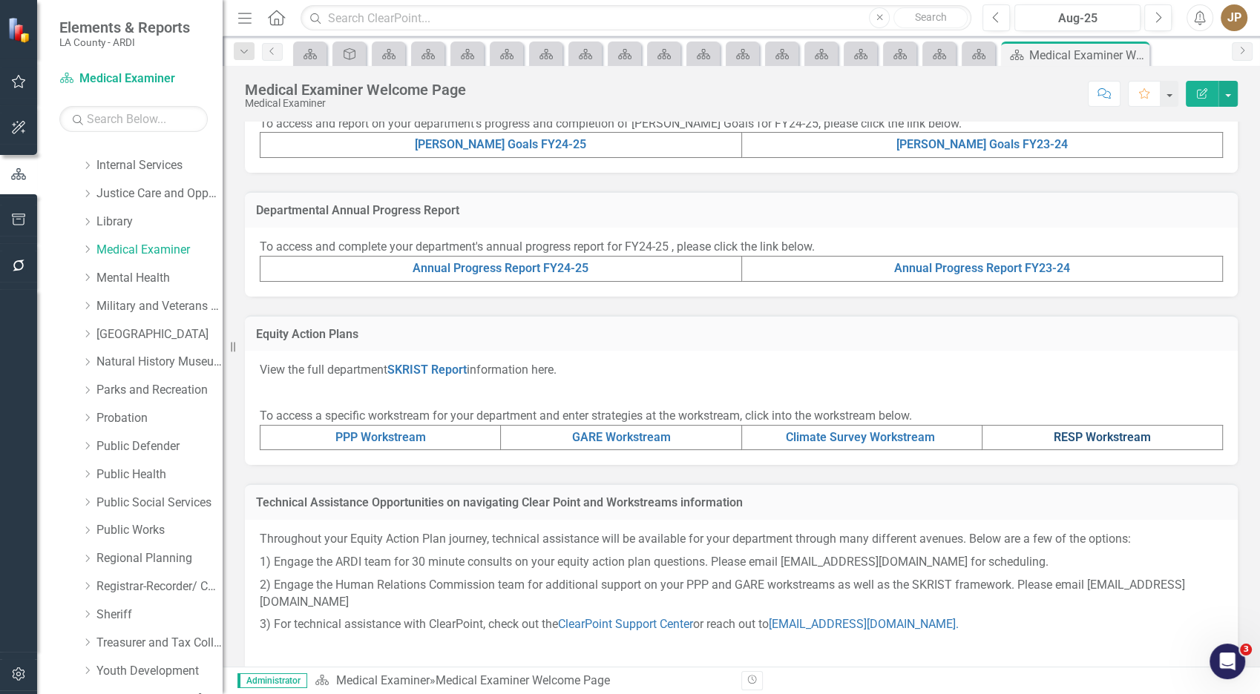
click at [1079, 433] on link "RESP Workstream" at bounding box center [1102, 437] width 97 height 14
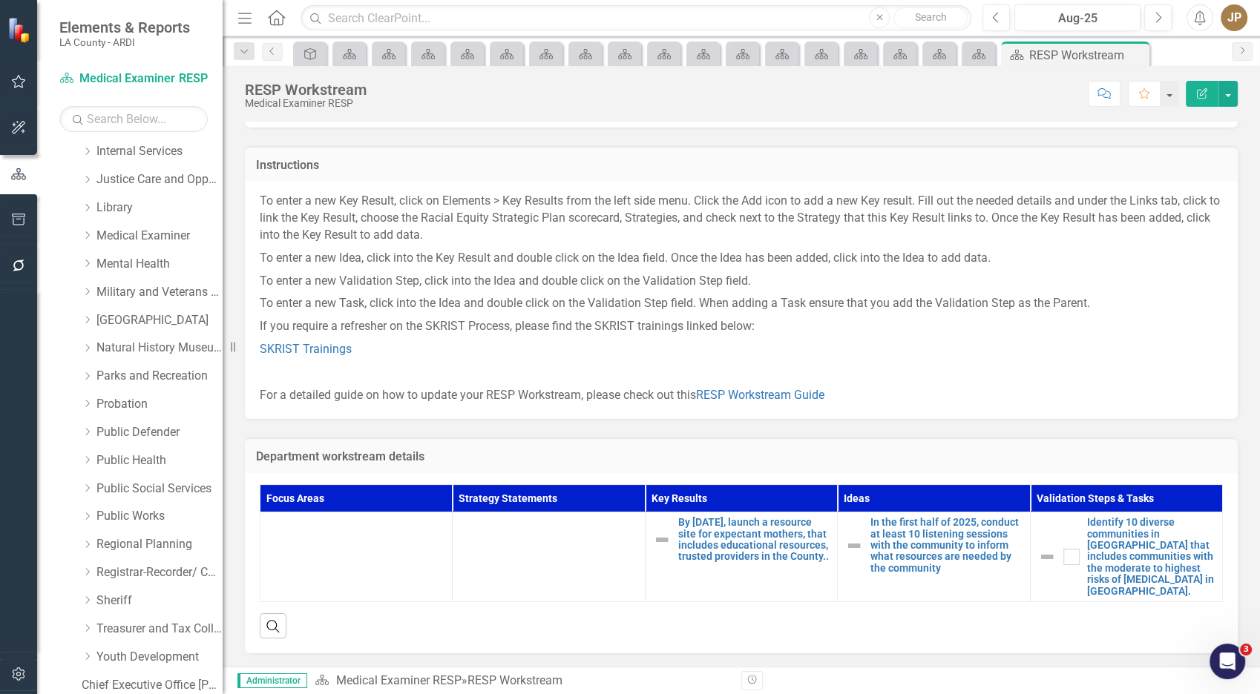
scroll to position [819, 0]
click at [168, 287] on link "Military and Veterans Affair" at bounding box center [159, 291] width 126 height 17
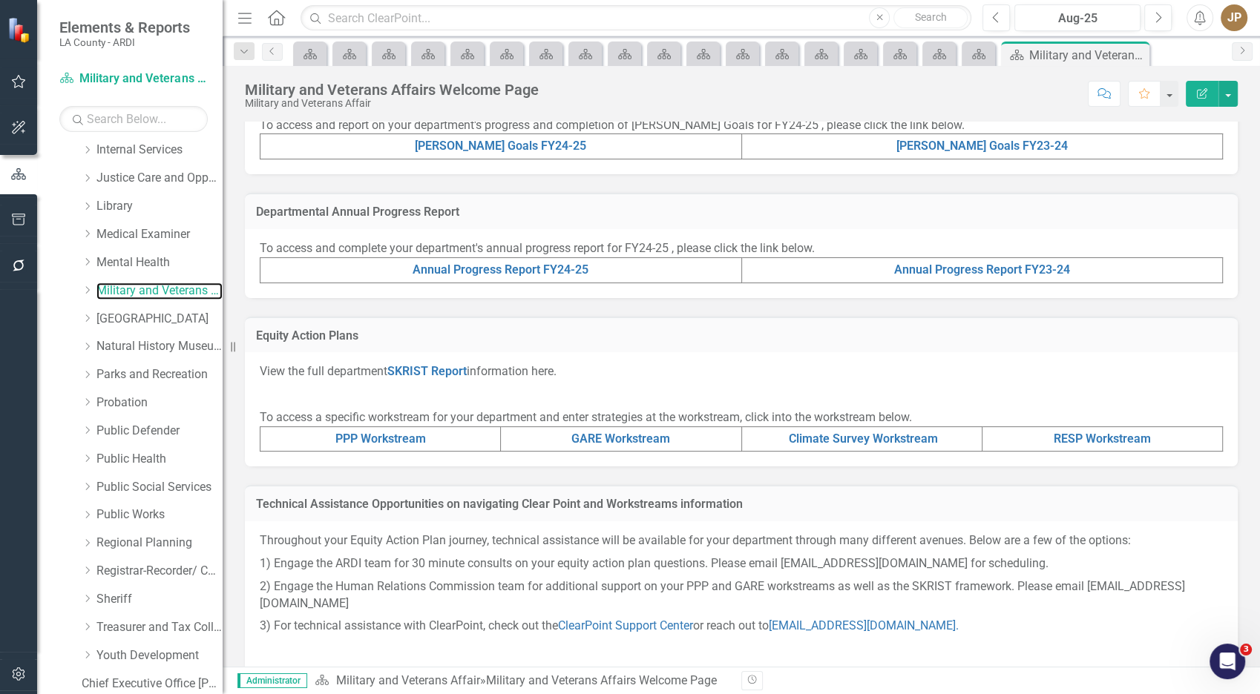
scroll to position [380, 0]
click at [1107, 431] on link "RESP Workstream" at bounding box center [1102, 437] width 97 height 14
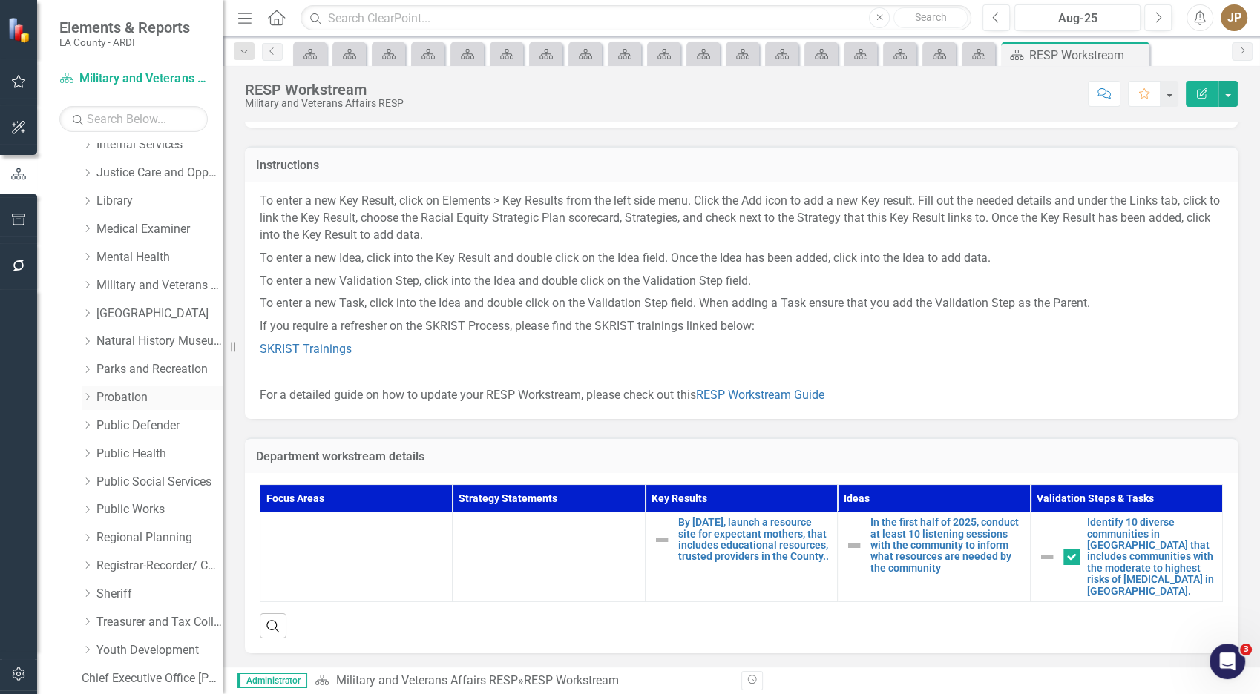
scroll to position [825, 0]
click at [157, 341] on link "Natural History Museum" at bounding box center [159, 340] width 126 height 17
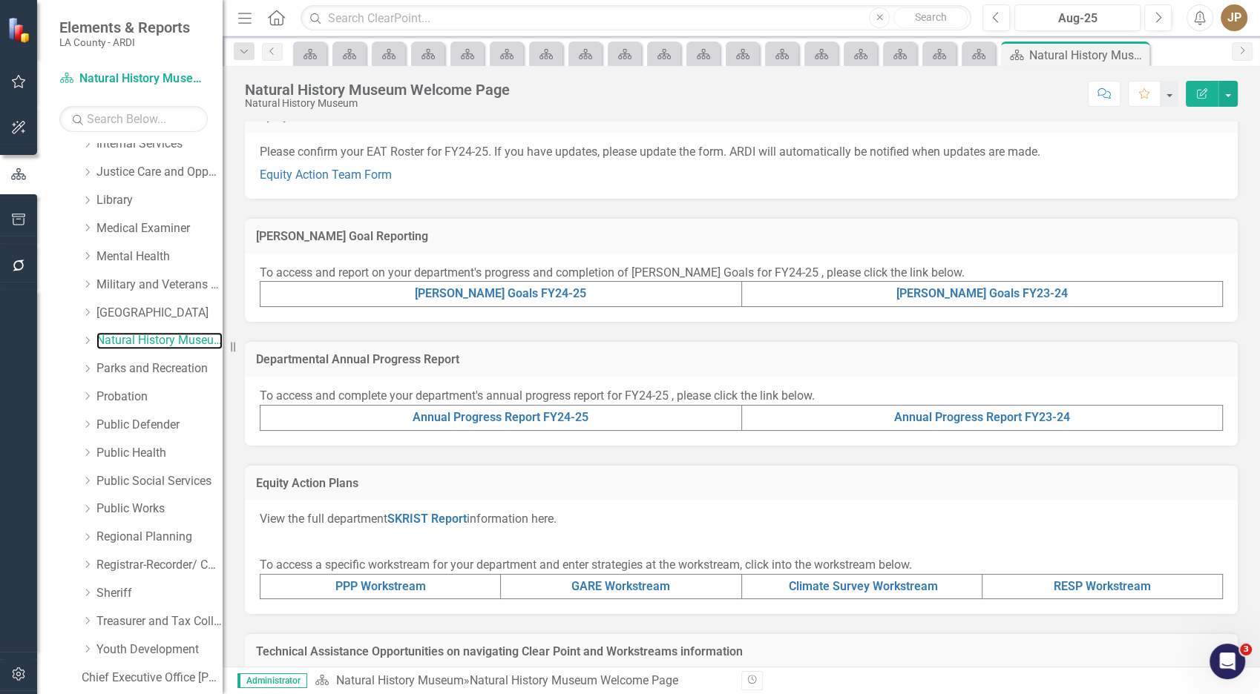
scroll to position [233, 0]
click at [1088, 583] on link "RESP Workstream" at bounding box center [1102, 584] width 97 height 14
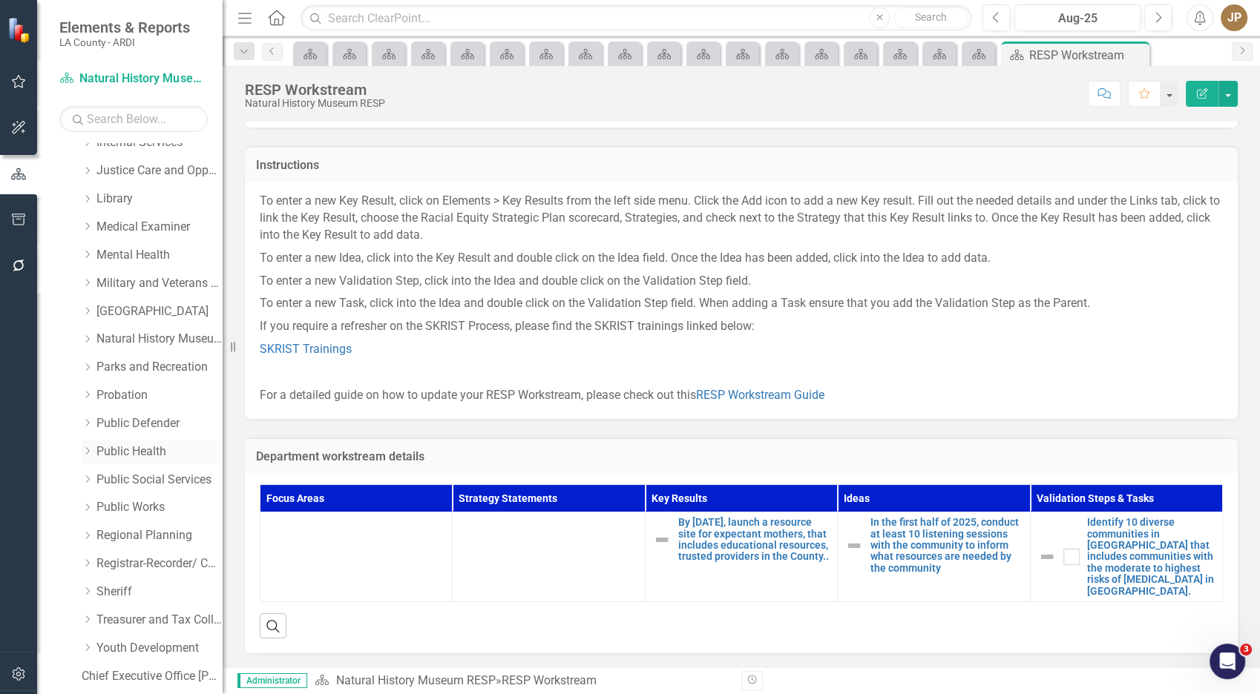
scroll to position [828, 0]
click at [180, 365] on link "Parks and Recreation" at bounding box center [159, 366] width 126 height 17
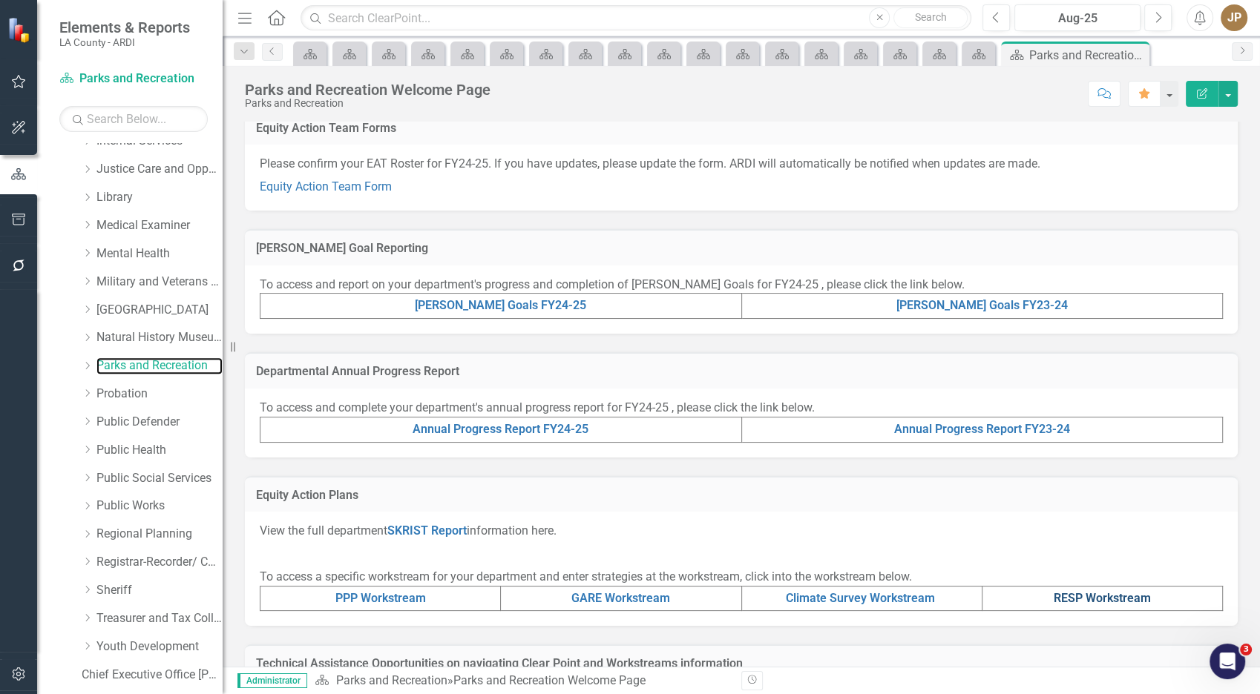
scroll to position [220, 0]
click at [1080, 599] on link "RESP Workstream" at bounding box center [1102, 598] width 97 height 14
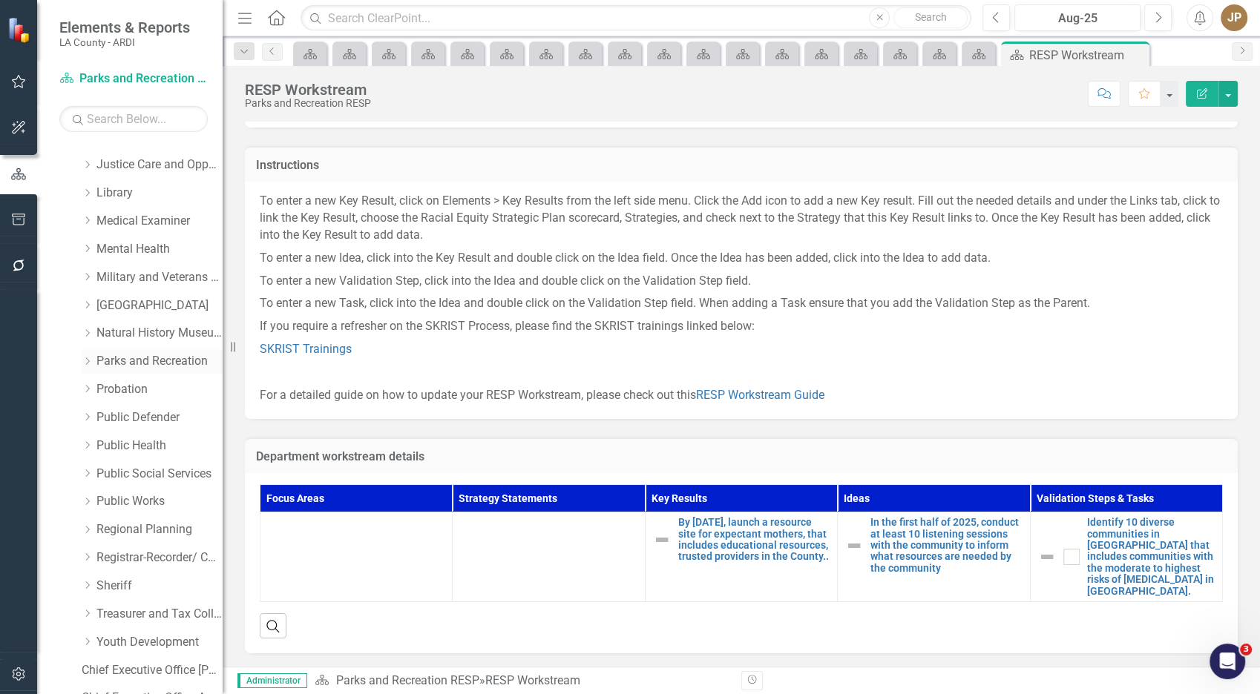
scroll to position [834, 0]
click at [148, 385] on link "Probation" at bounding box center [159, 388] width 126 height 17
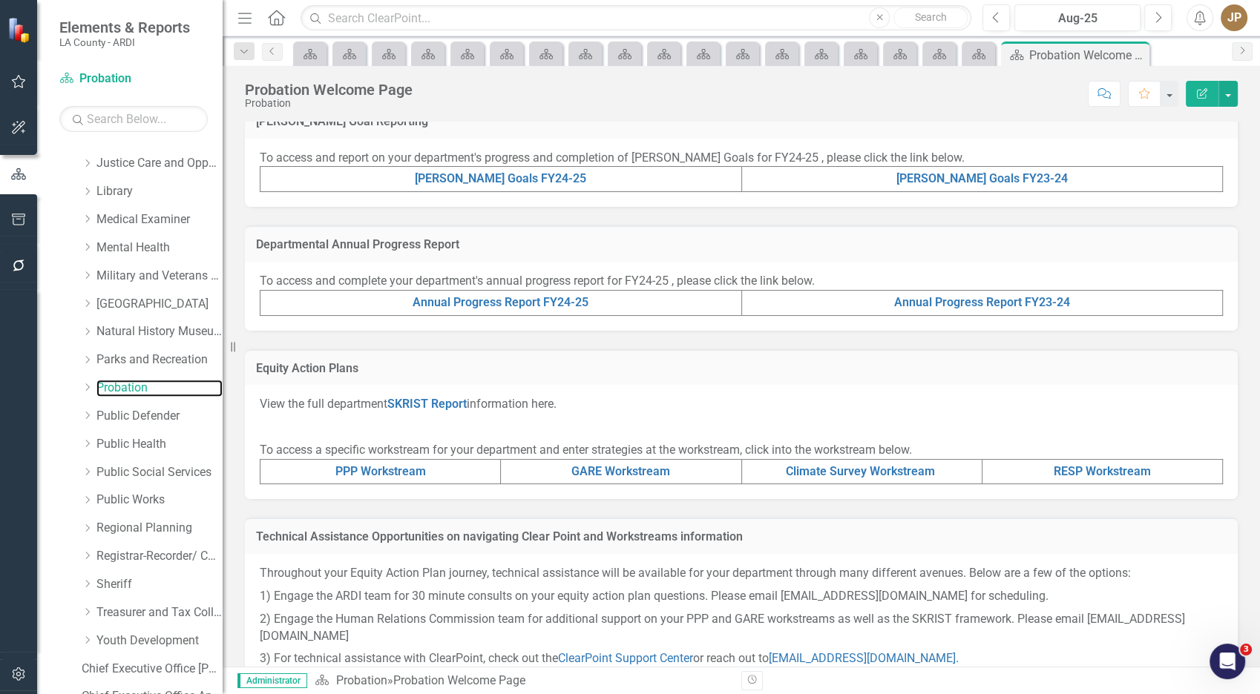
scroll to position [380, 0]
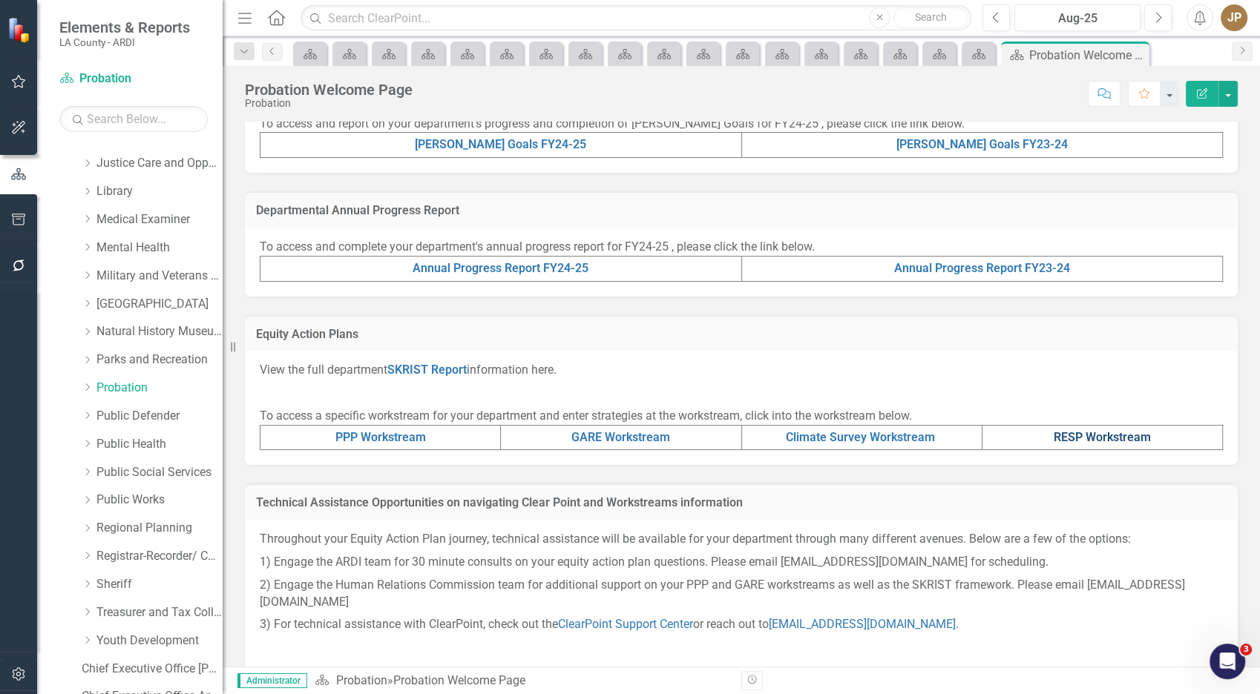
click at [1088, 434] on link "RESP Workstream" at bounding box center [1102, 437] width 97 height 14
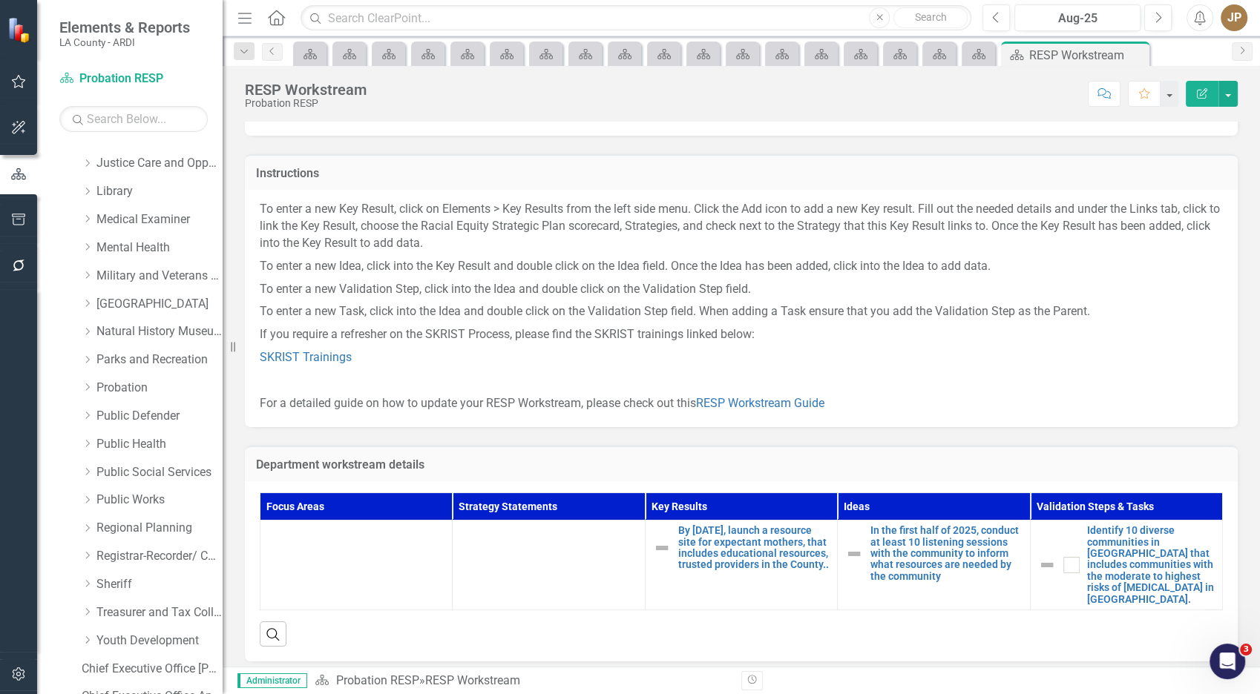
scroll to position [73, 0]
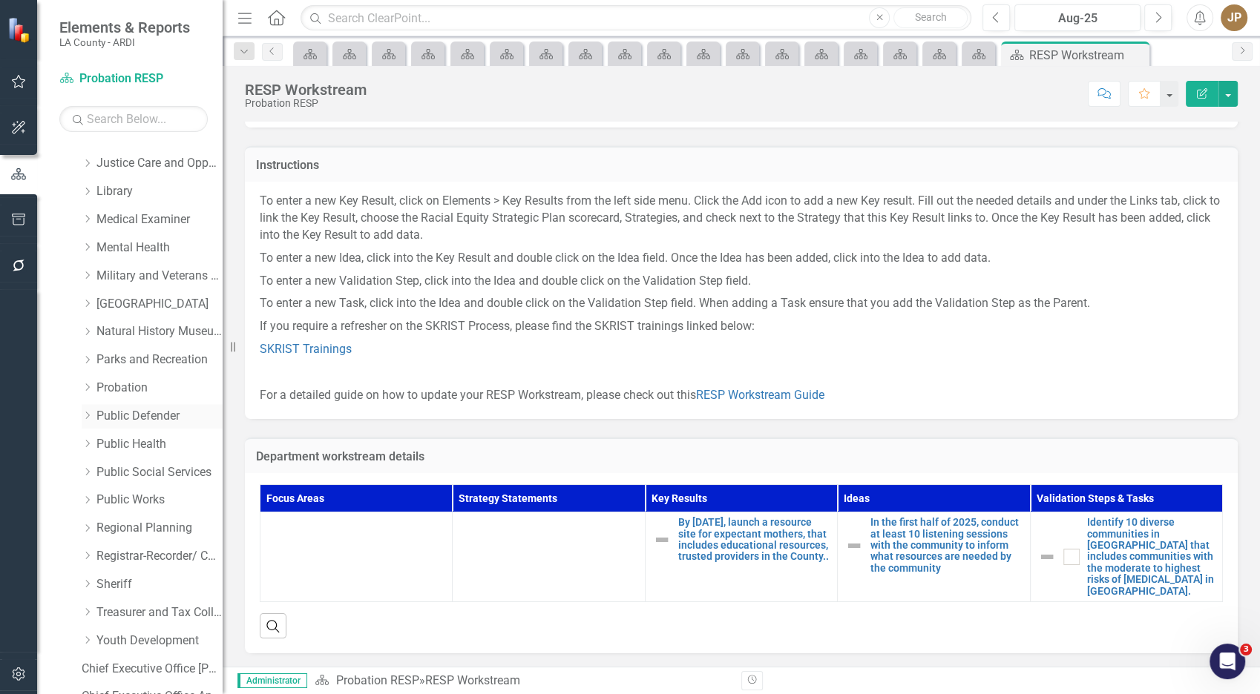
click at [139, 411] on link "Public Defender" at bounding box center [159, 416] width 126 height 17
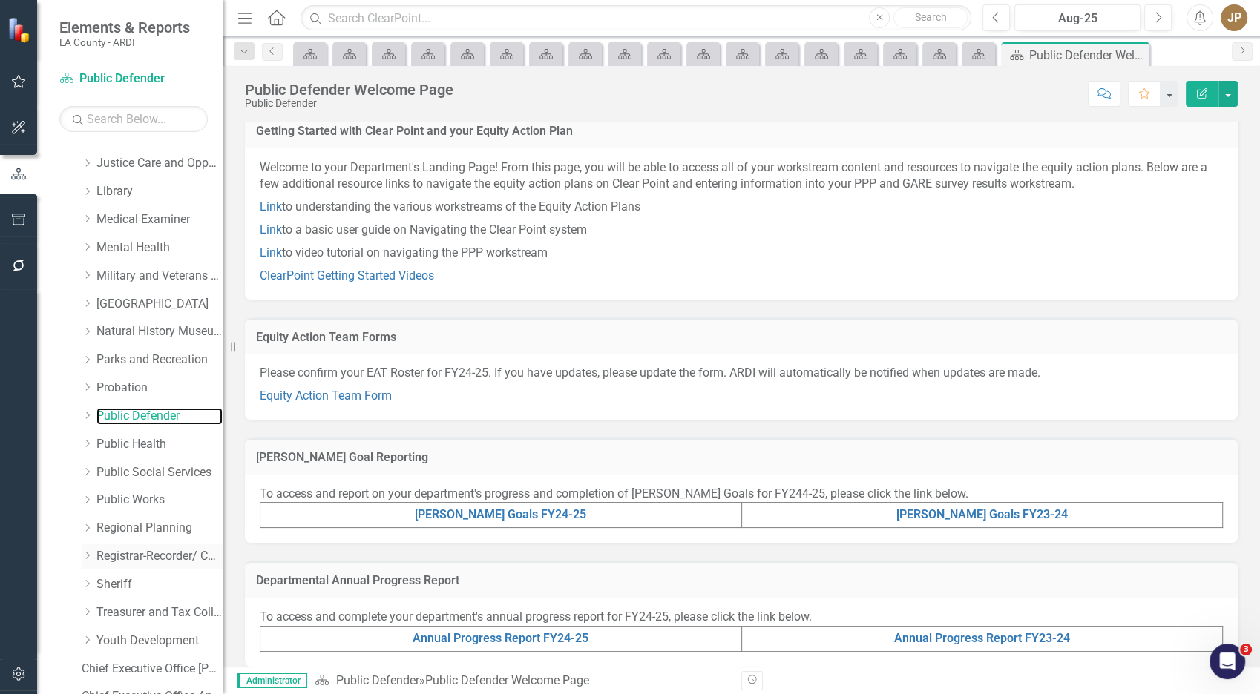
scroll to position [835, 0]
click at [140, 561] on link "Registrar-Recorder/ County Clerk" at bounding box center [159, 555] width 126 height 17
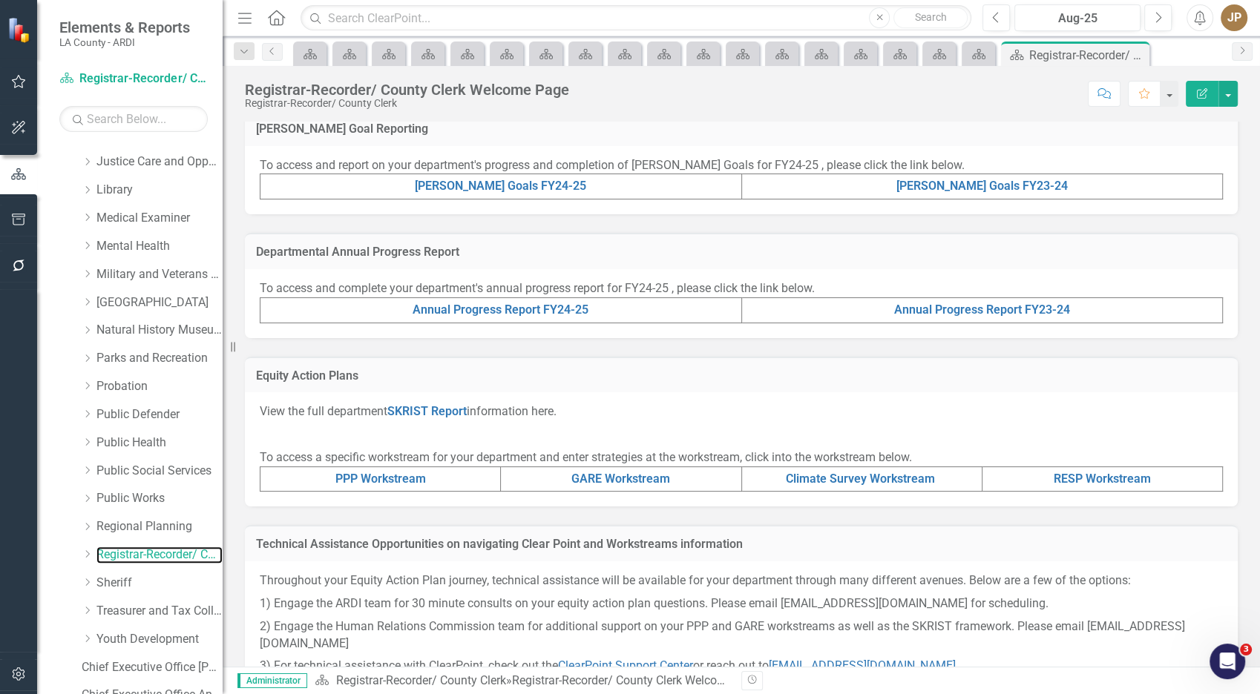
scroll to position [339, 0]
click at [1128, 480] on link "RESP Workstream" at bounding box center [1102, 478] width 97 height 14
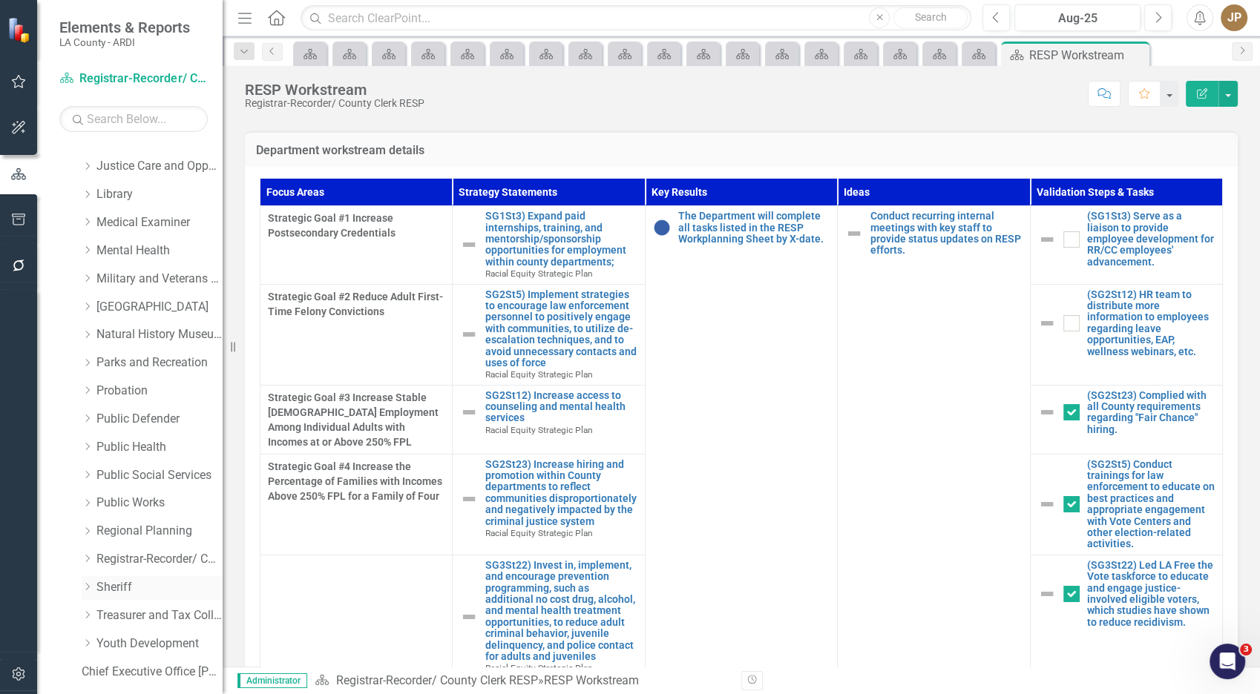
scroll to position [831, 0]
click at [111, 593] on link "Sheriff" at bounding box center [159, 587] width 126 height 17
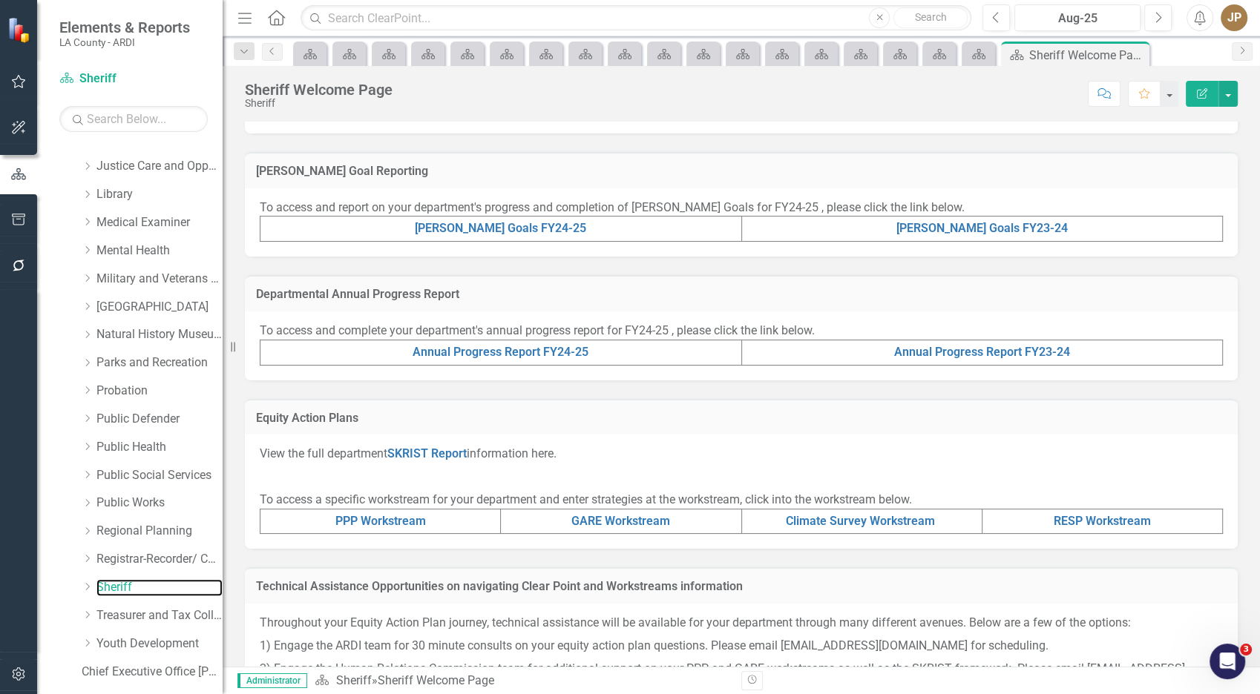
scroll to position [380, 0]
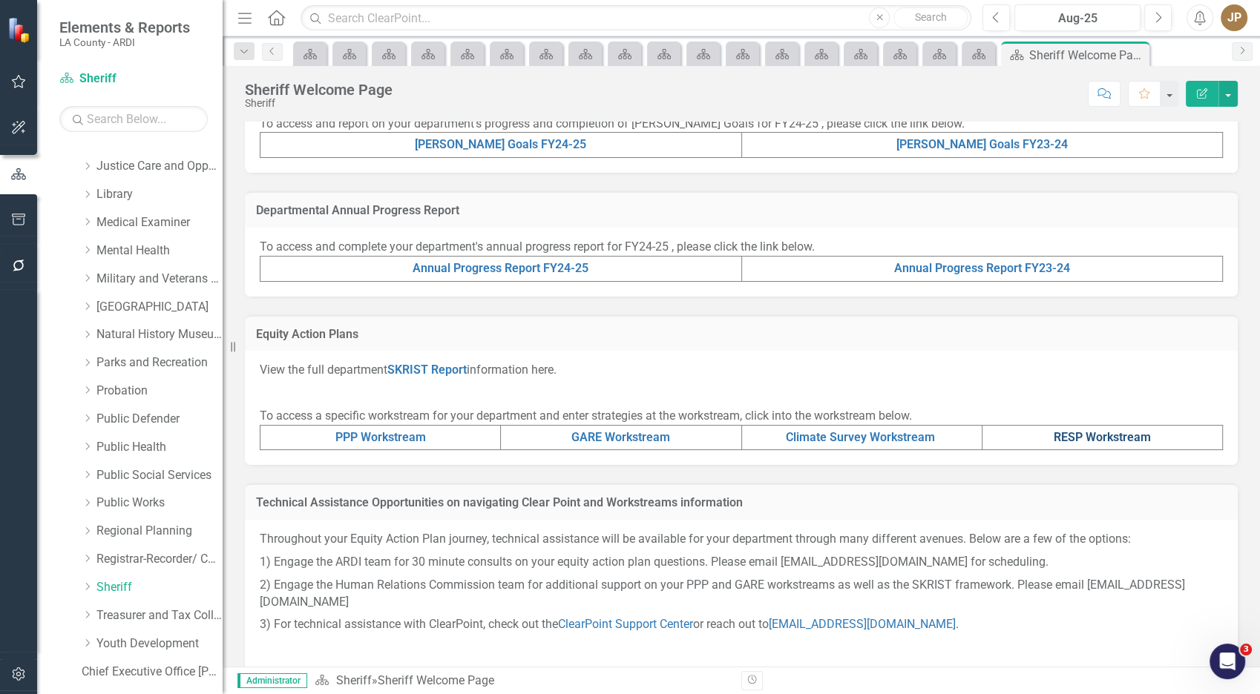
click at [1065, 437] on link "RESP Workstream" at bounding box center [1102, 437] width 97 height 14
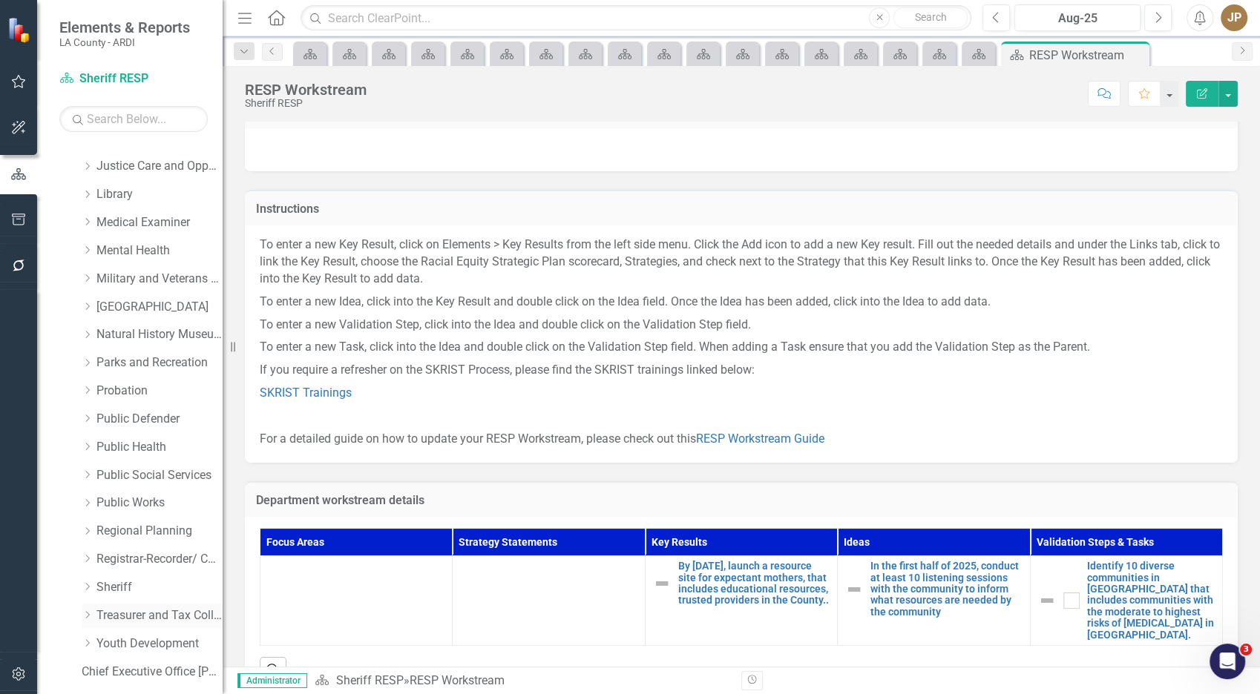
scroll to position [30, 0]
click at [103, 613] on link "Treasurer and Tax Collector" at bounding box center [159, 616] width 126 height 17
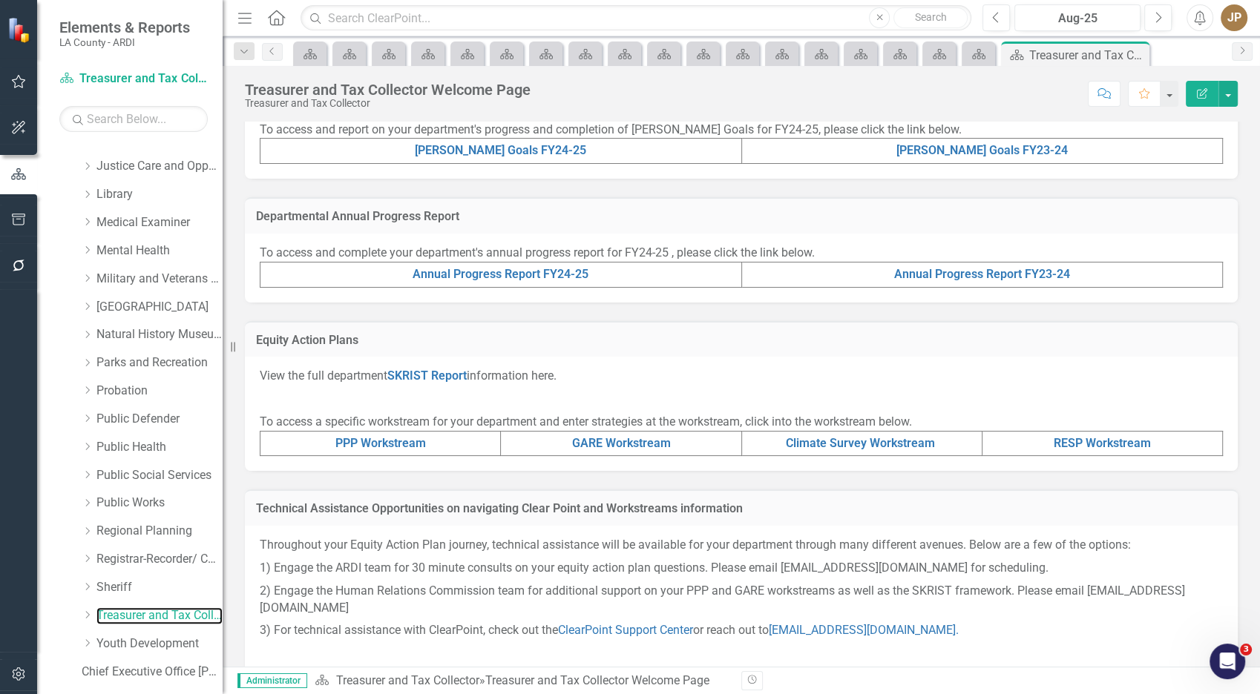
scroll to position [380, 0]
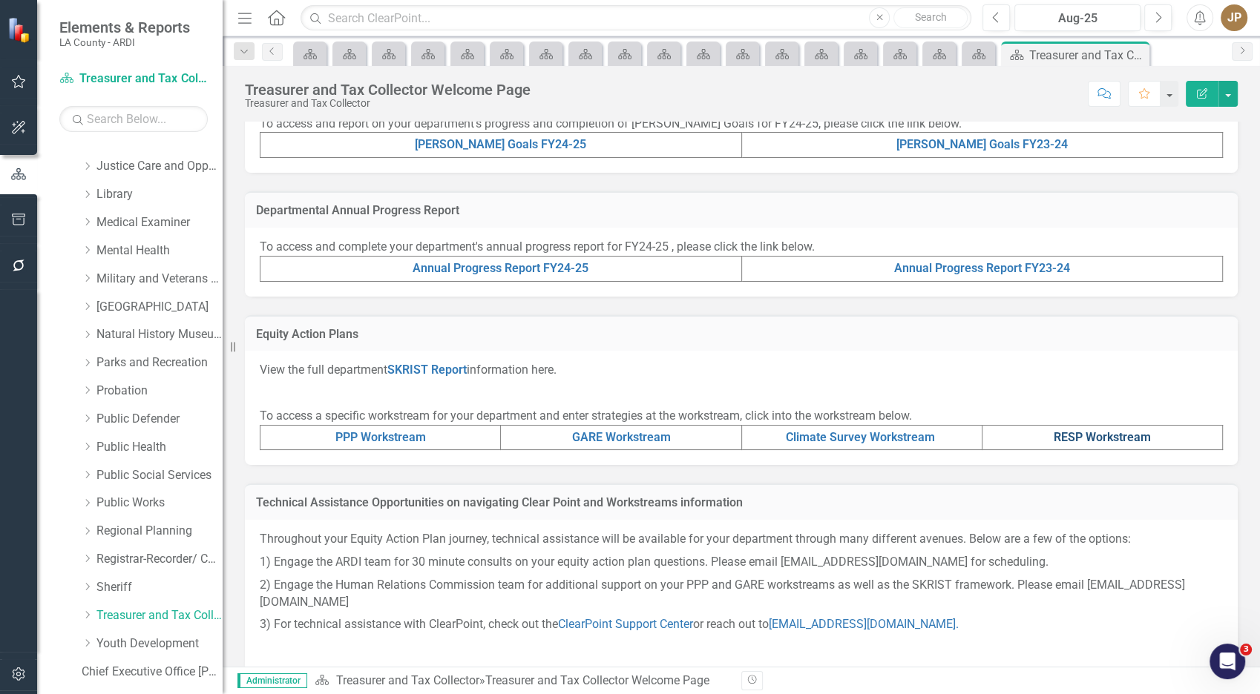
click at [1064, 436] on link "RESP Workstream" at bounding box center [1102, 437] width 97 height 14
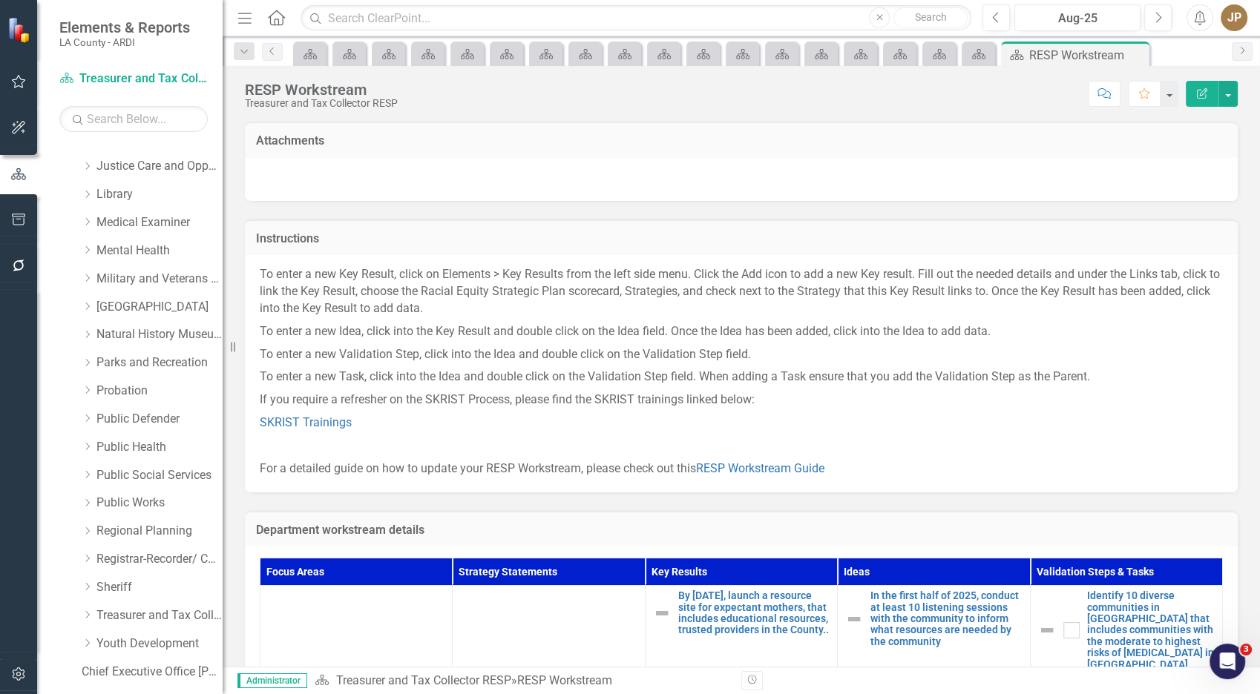
click at [760, 91] on div "Score: N/A Aug-25 Completed Comment Favorite Edit Report" at bounding box center [821, 93] width 832 height 25
